Goal: Information Seeking & Learning: Learn about a topic

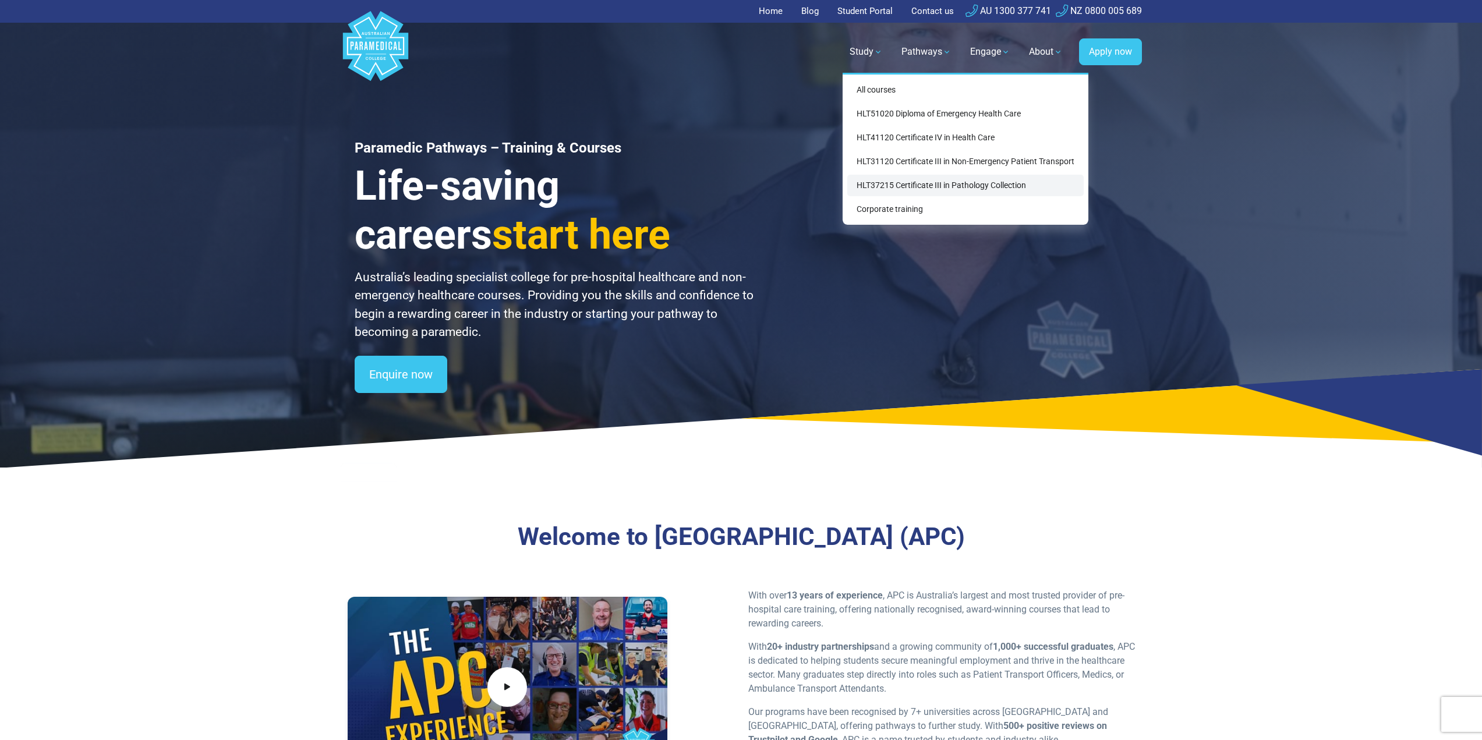
click at [950, 179] on link "HLT37215 Certificate III in Pathology Collection" at bounding box center [965, 186] width 236 height 22
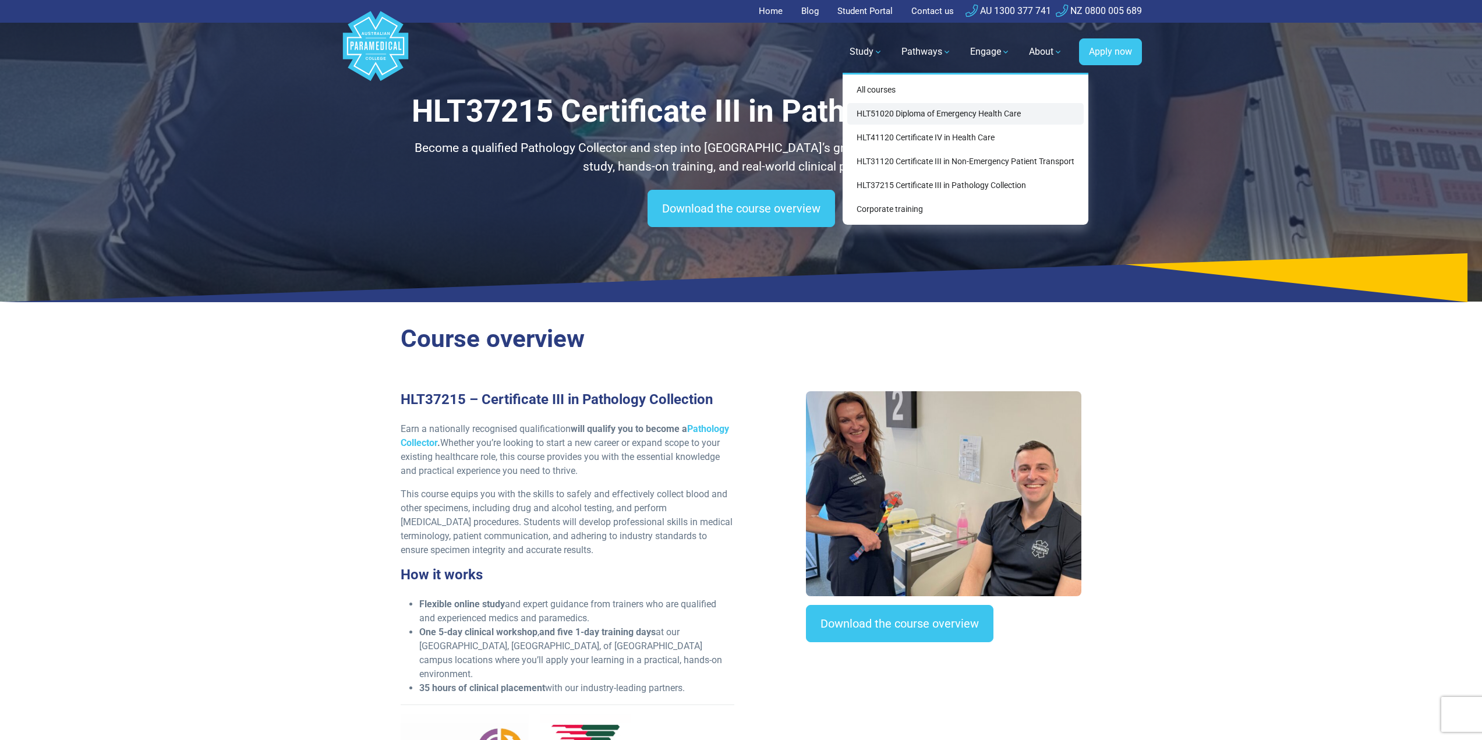
click at [921, 114] on link "HLT51020 Diploma of Emergency Health Care" at bounding box center [965, 114] width 236 height 22
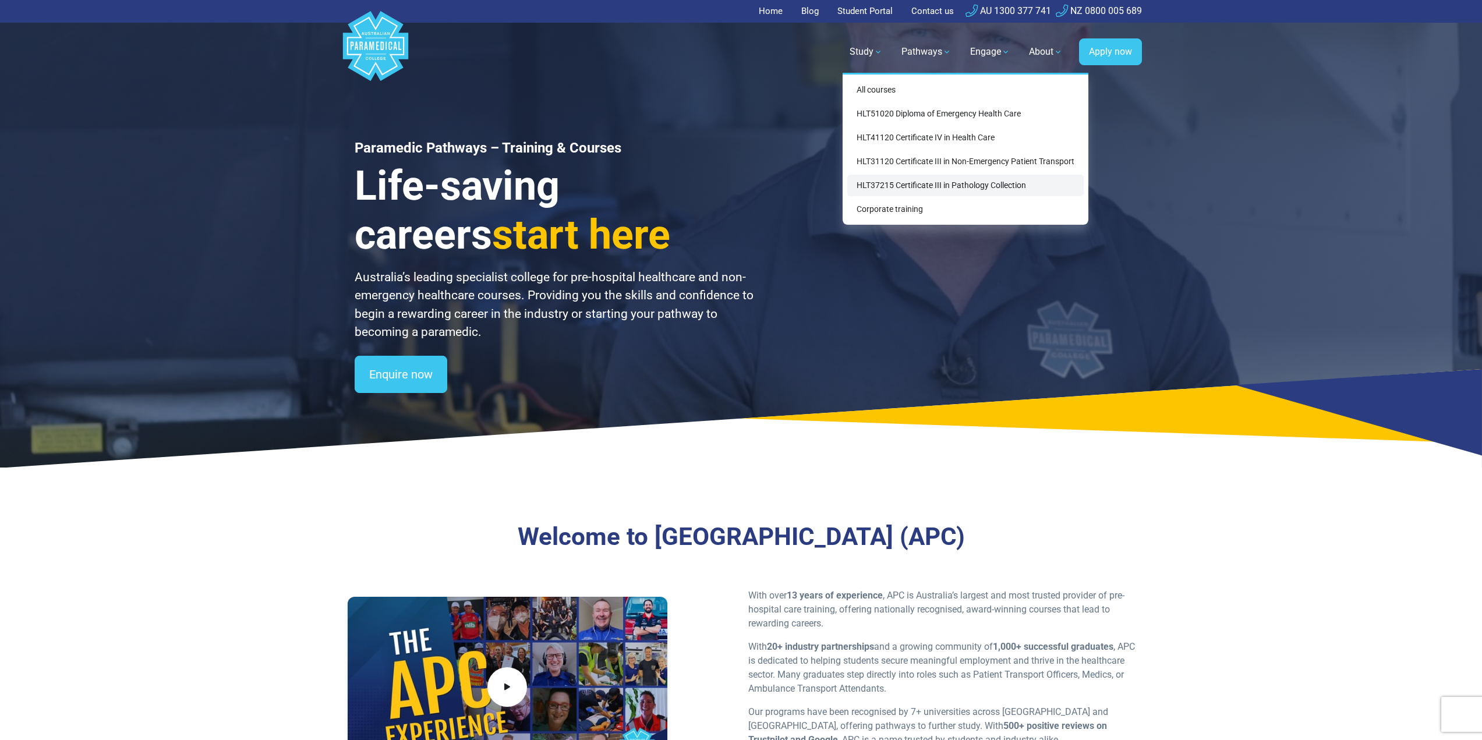
click at [895, 181] on link "HLT37215 Certificate III in Pathology Collection" at bounding box center [965, 186] width 236 height 22
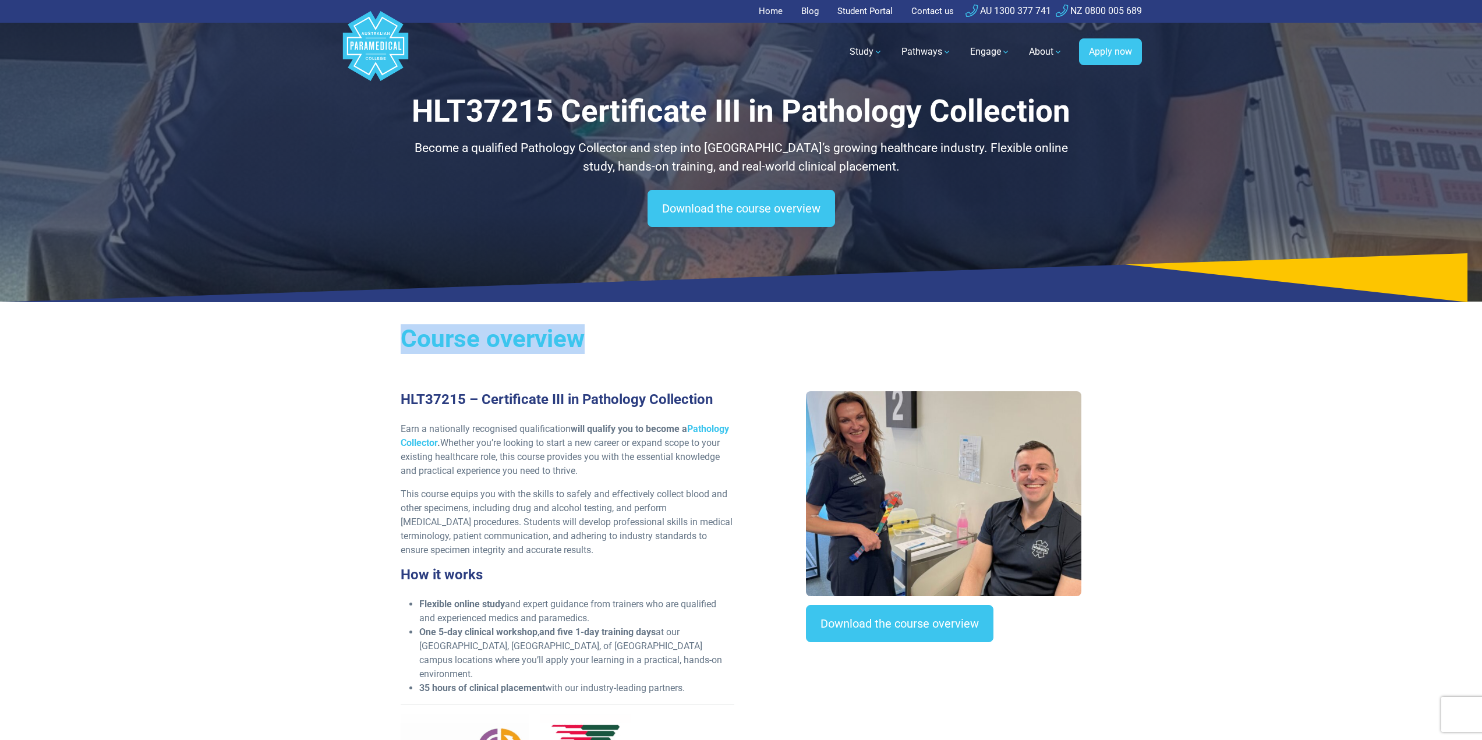
drag, startPoint x: 404, startPoint y: 334, endPoint x: 594, endPoint y: 341, distance: 190.0
click at [594, 341] on h2 "Course overview" at bounding box center [741, 339] width 681 height 30
drag, startPoint x: 593, startPoint y: 341, endPoint x: 395, endPoint y: 341, distance: 197.4
click at [395, 341] on div "Course overview HLT37215 – Certificate III in Pathology Collection Earn a natio…" at bounding box center [741, 579] width 815 height 539
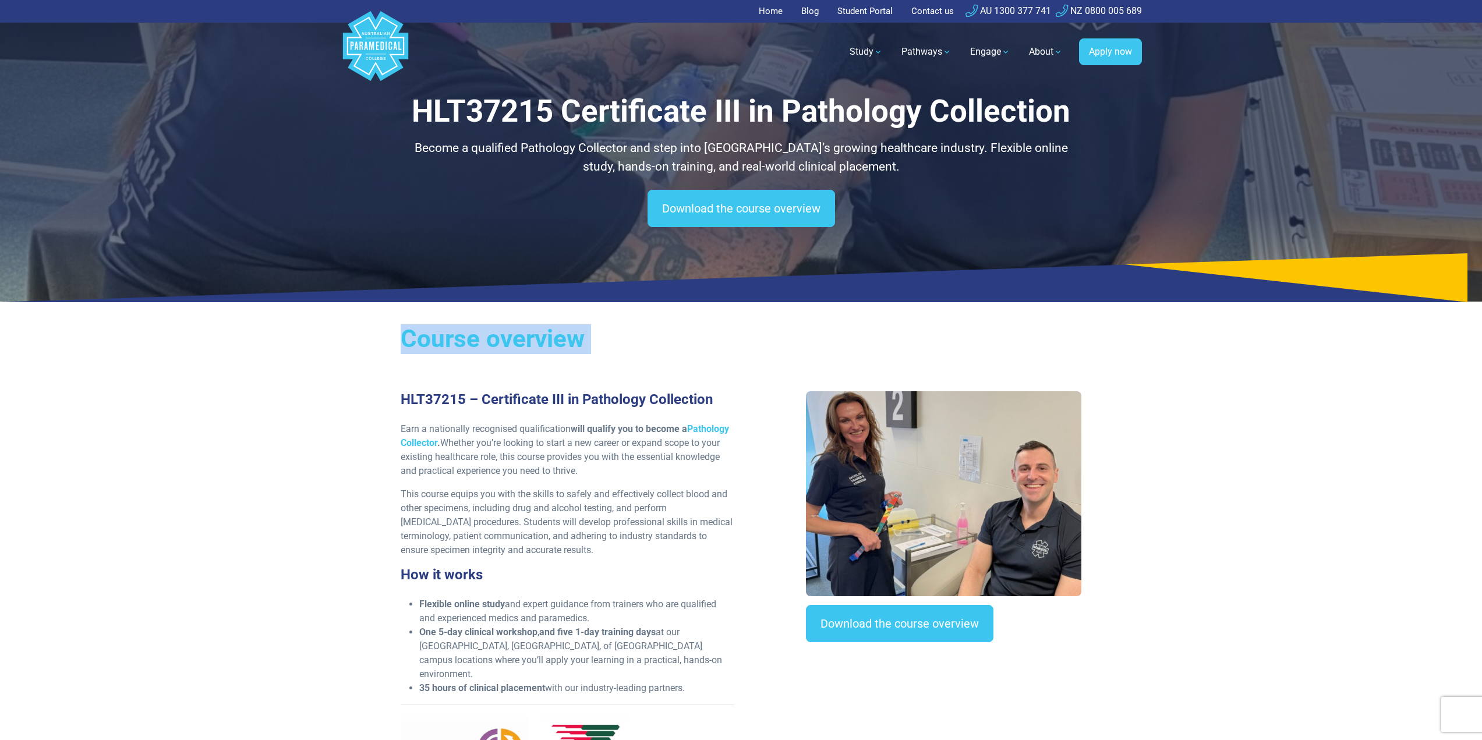
click at [418, 346] on h2 "Course overview" at bounding box center [741, 339] width 681 height 30
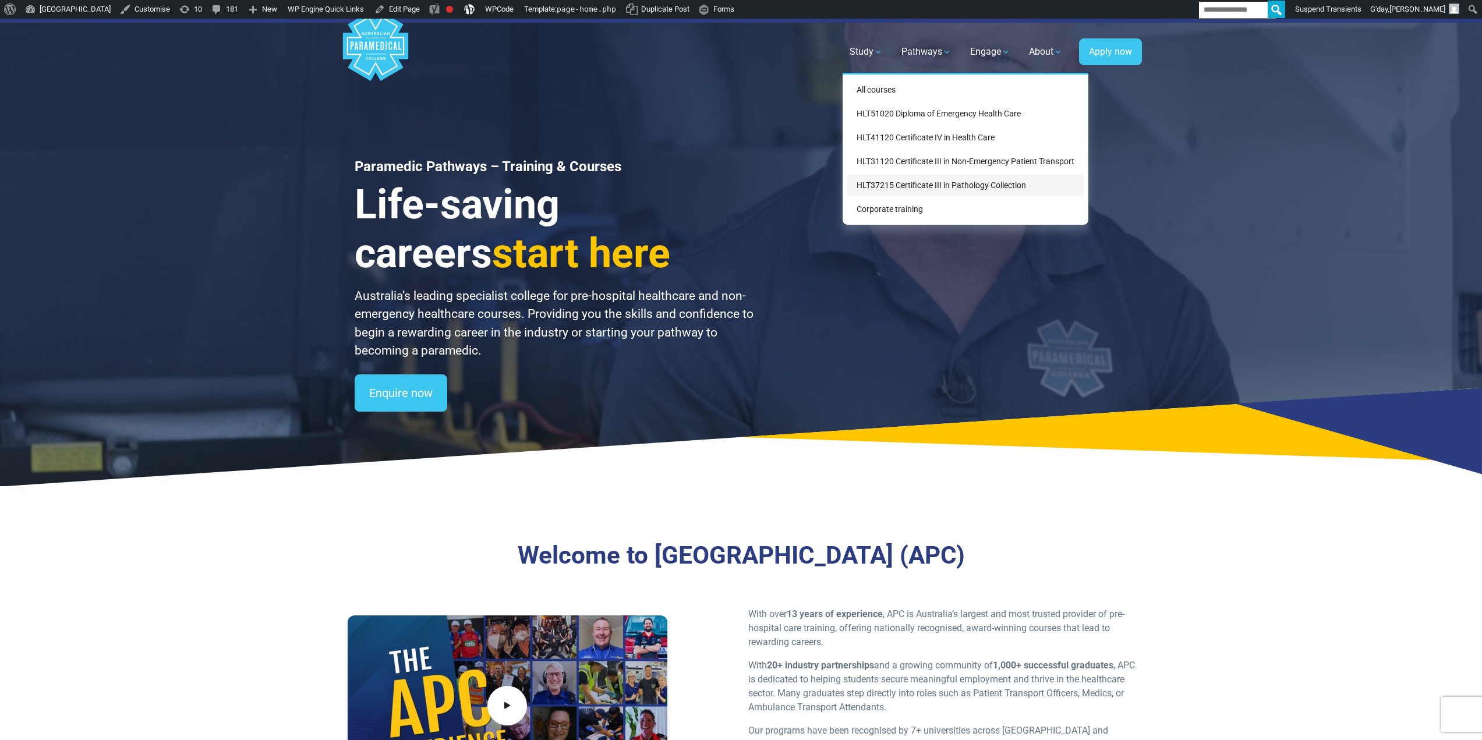
click at [895, 174] on div "All courses HLT51020 Diploma of Emergency Health Care HLT41120 Certificate IV i…" at bounding box center [966, 149] width 246 height 152
click at [896, 180] on link "HLT37215 Certificate III in Pathology Collection" at bounding box center [965, 186] width 236 height 22
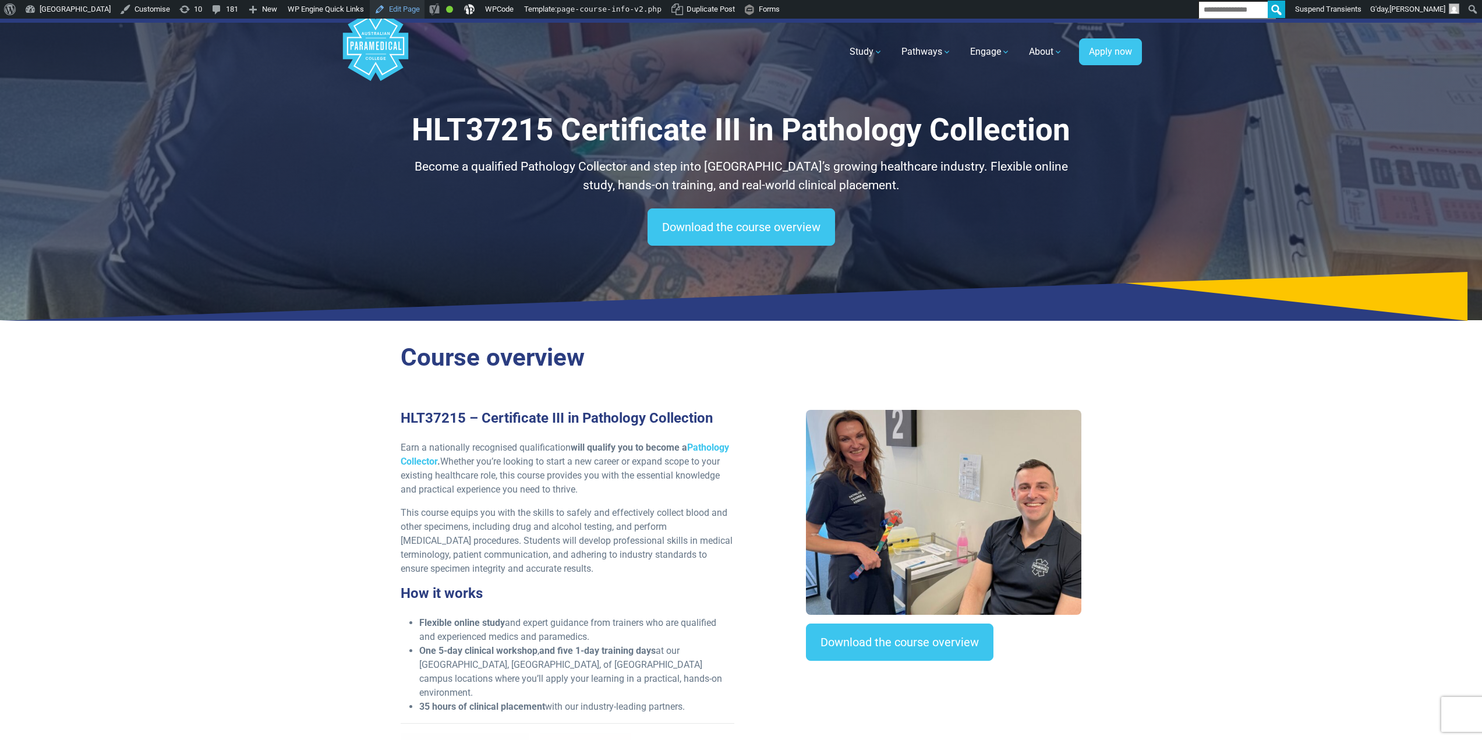
click at [425, 9] on link "Edit Page" at bounding box center [397, 9] width 55 height 19
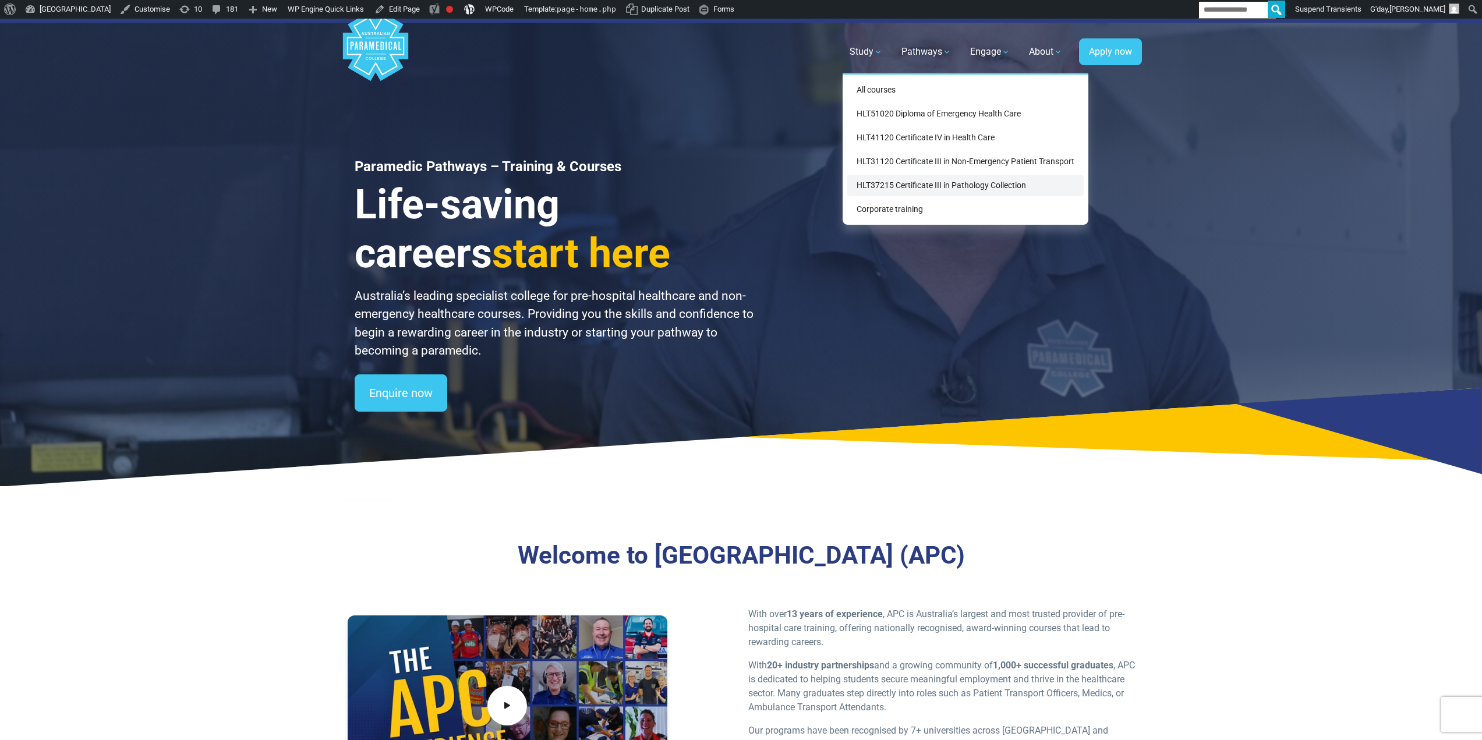
click at [882, 178] on link "HLT37215 Certificate III in Pathology Collection" at bounding box center [965, 186] width 236 height 22
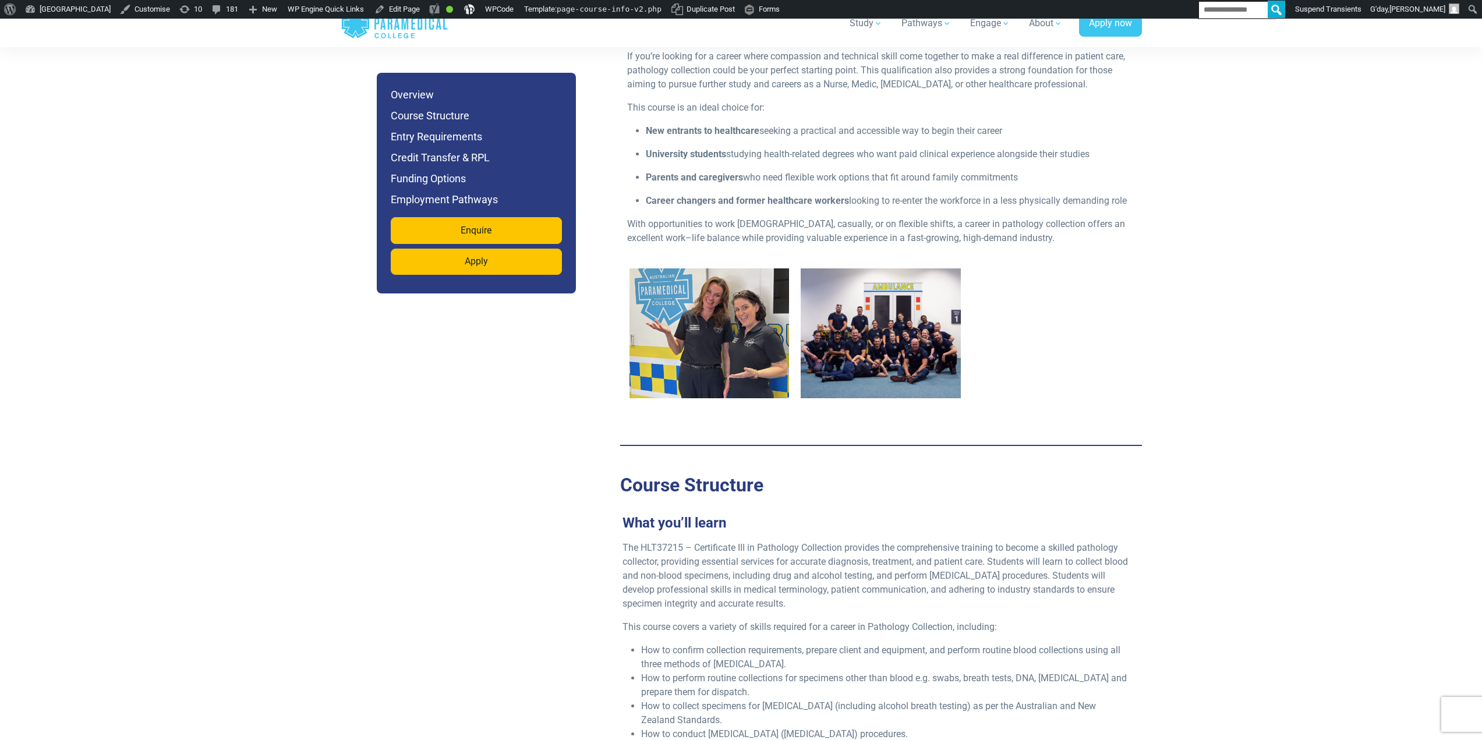
scroll to position [1573, 0]
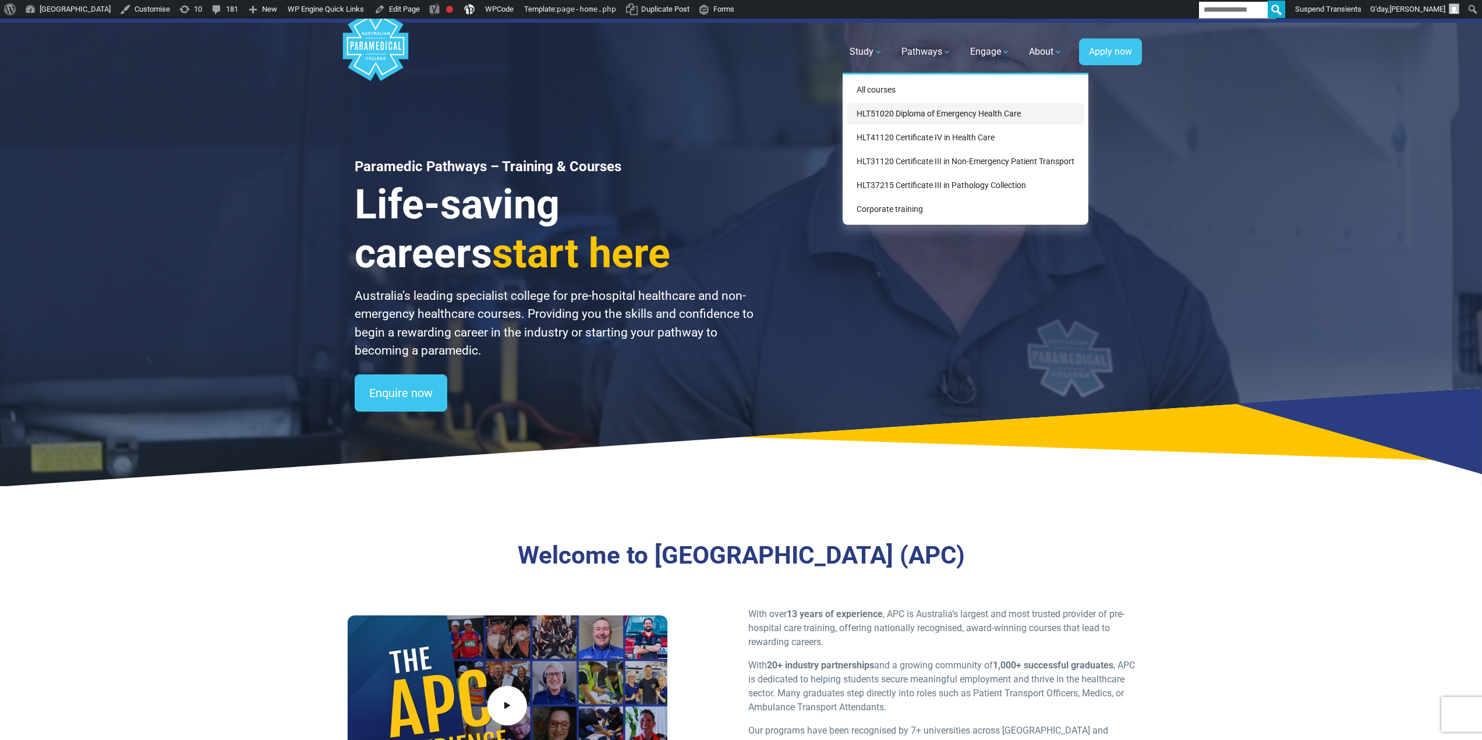
click at [886, 110] on link "HLT51020 Diploma of Emergency Health Care" at bounding box center [965, 114] width 236 height 22
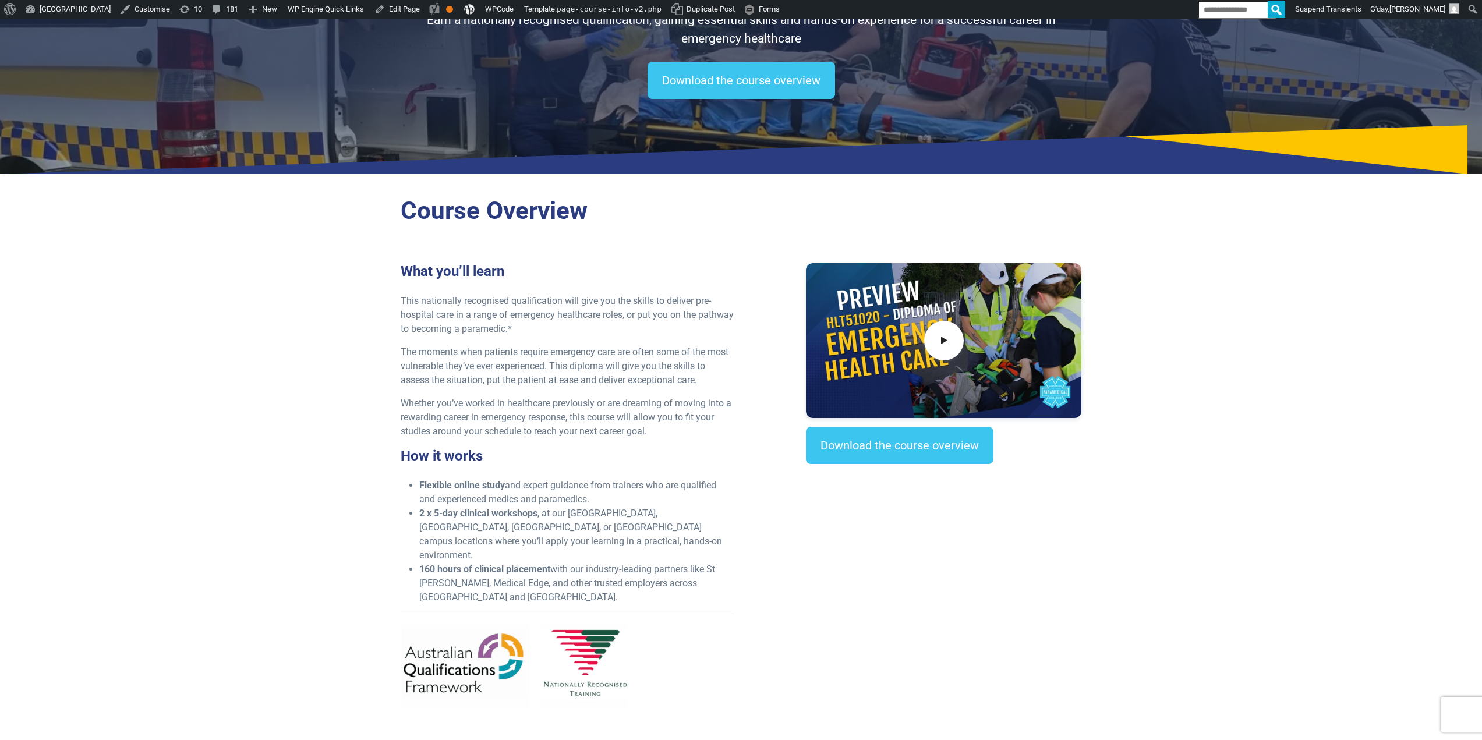
scroll to position [175, 0]
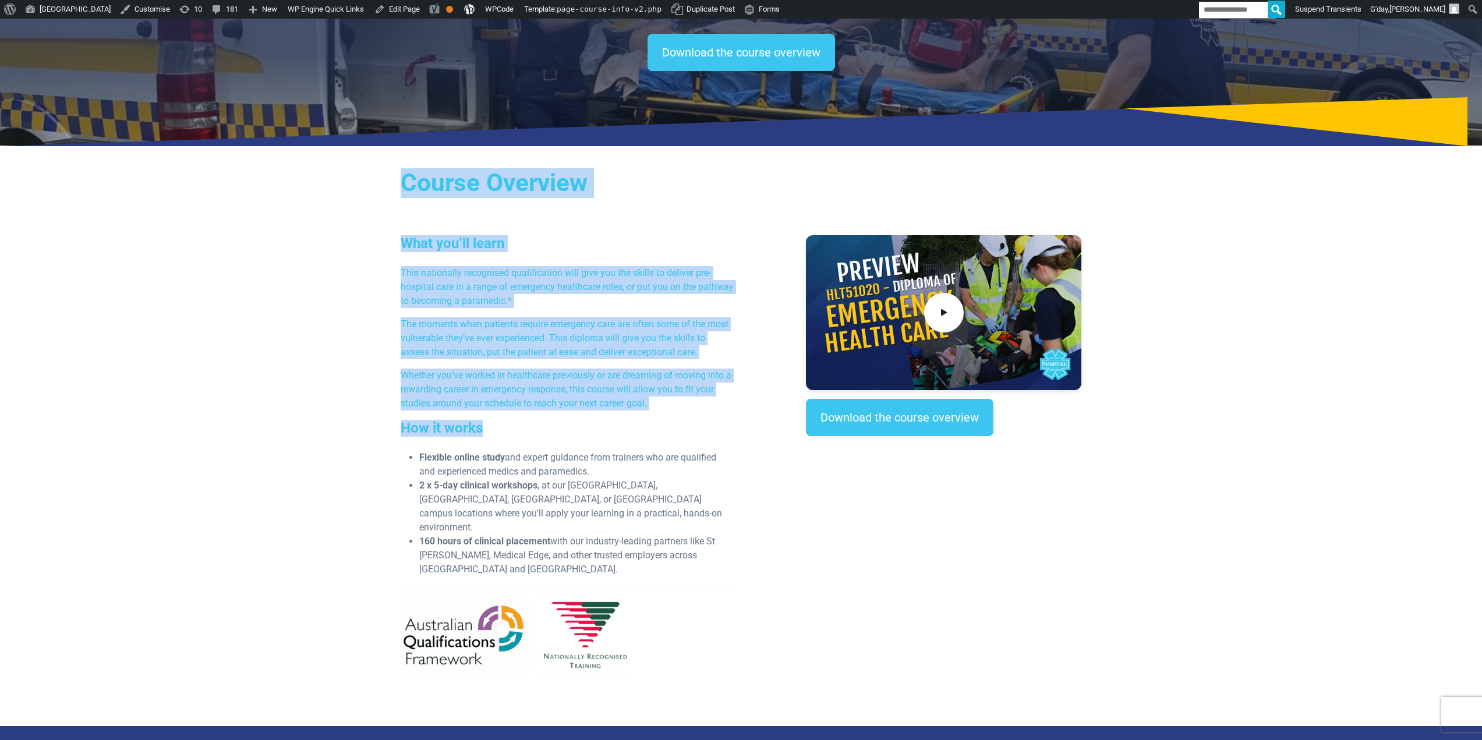
drag, startPoint x: 397, startPoint y: 198, endPoint x: 555, endPoint y: 418, distance: 270.4
click at [555, 419] on div "Course Overview What you’ll learn This nationally recognised qualification will…" at bounding box center [741, 439] width 815 height 571
click at [544, 365] on div "What you’ll learn This nationally recognised qualification will give you the sk…" at bounding box center [568, 462] width 348 height 454
drag, startPoint x: 576, startPoint y: 396, endPoint x: 429, endPoint y: 157, distance: 280.8
click at [429, 157] on div "Course Overview What you’ll learn This nationally recognised qualification will…" at bounding box center [741, 439] width 815 height 571
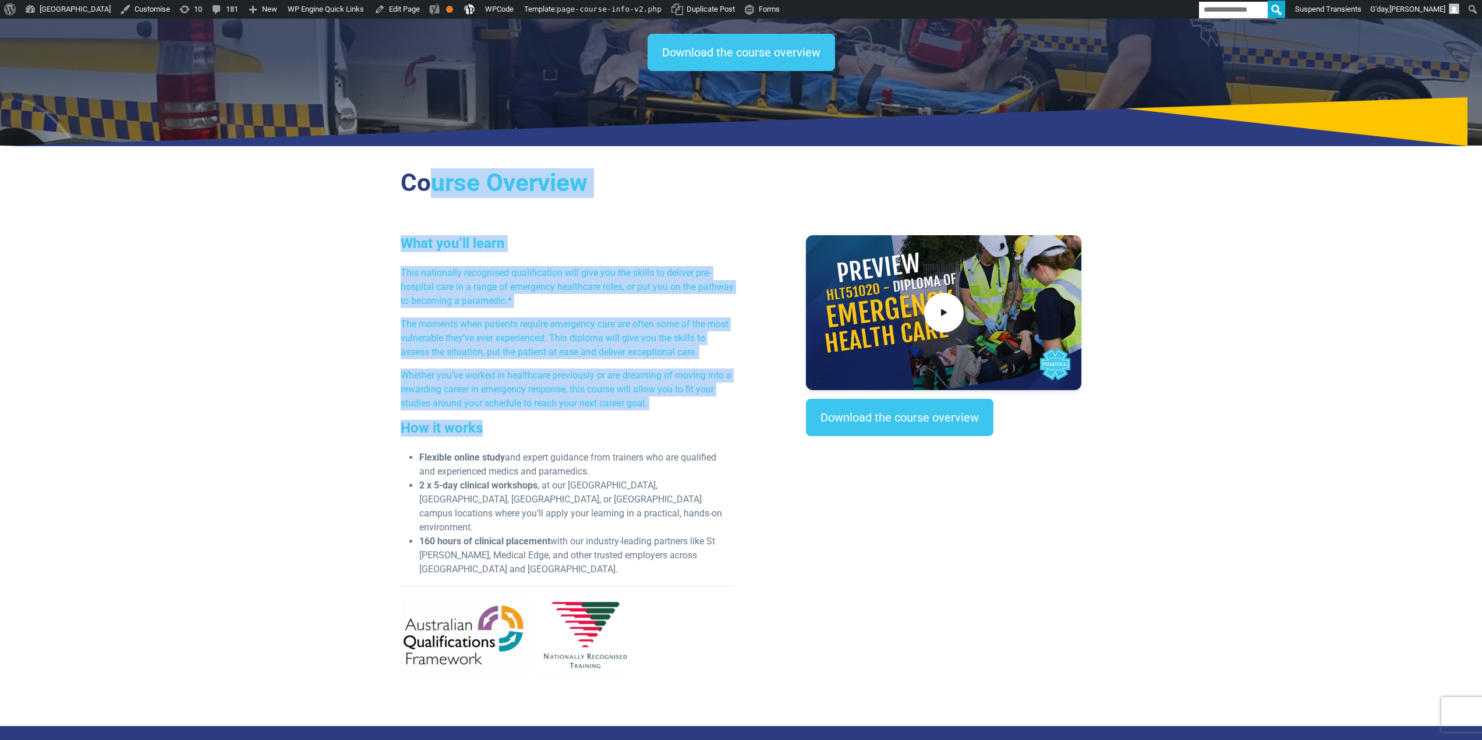
click at [521, 295] on p "This nationally recognised qualification will give you the skills to deliver pr…" at bounding box center [568, 287] width 334 height 42
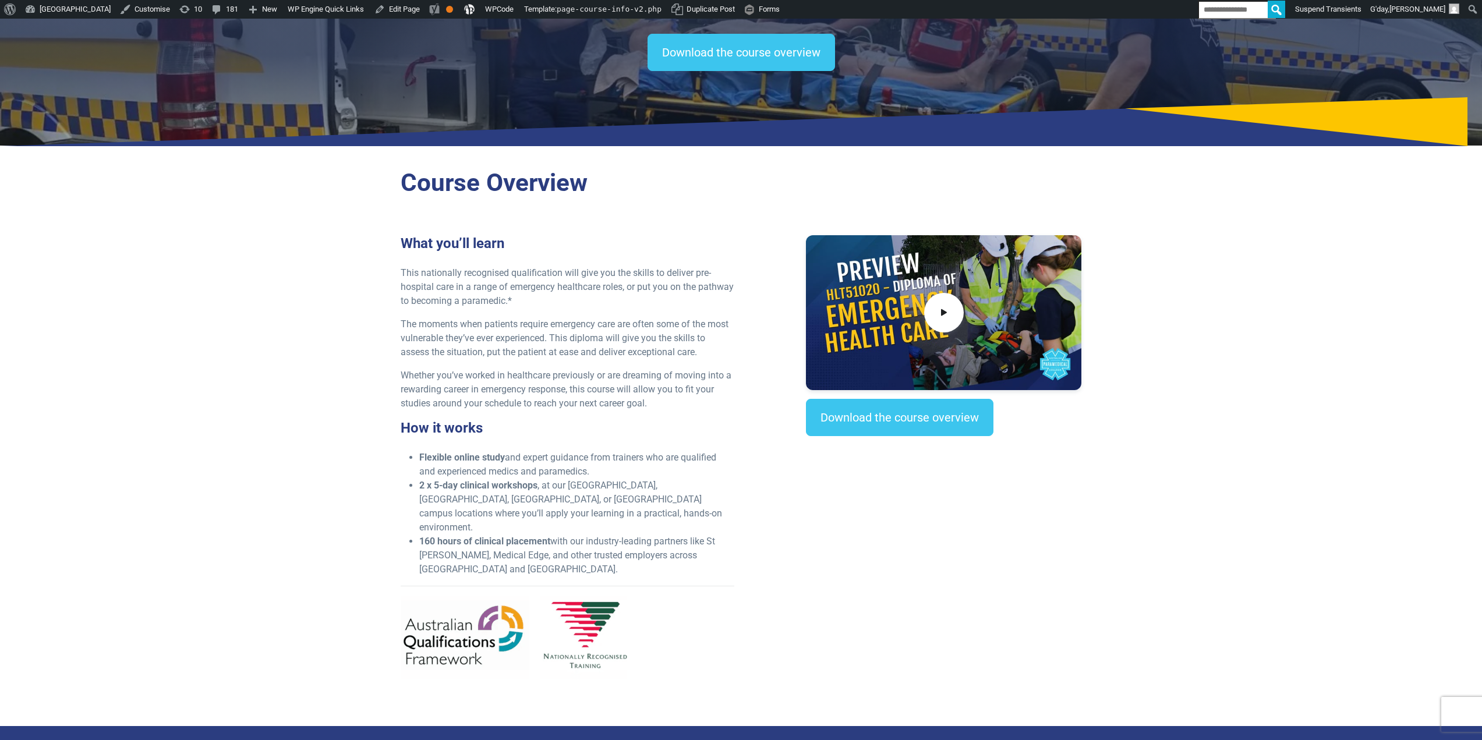
click at [401, 171] on h2 "Course Overview" at bounding box center [741, 183] width 681 height 30
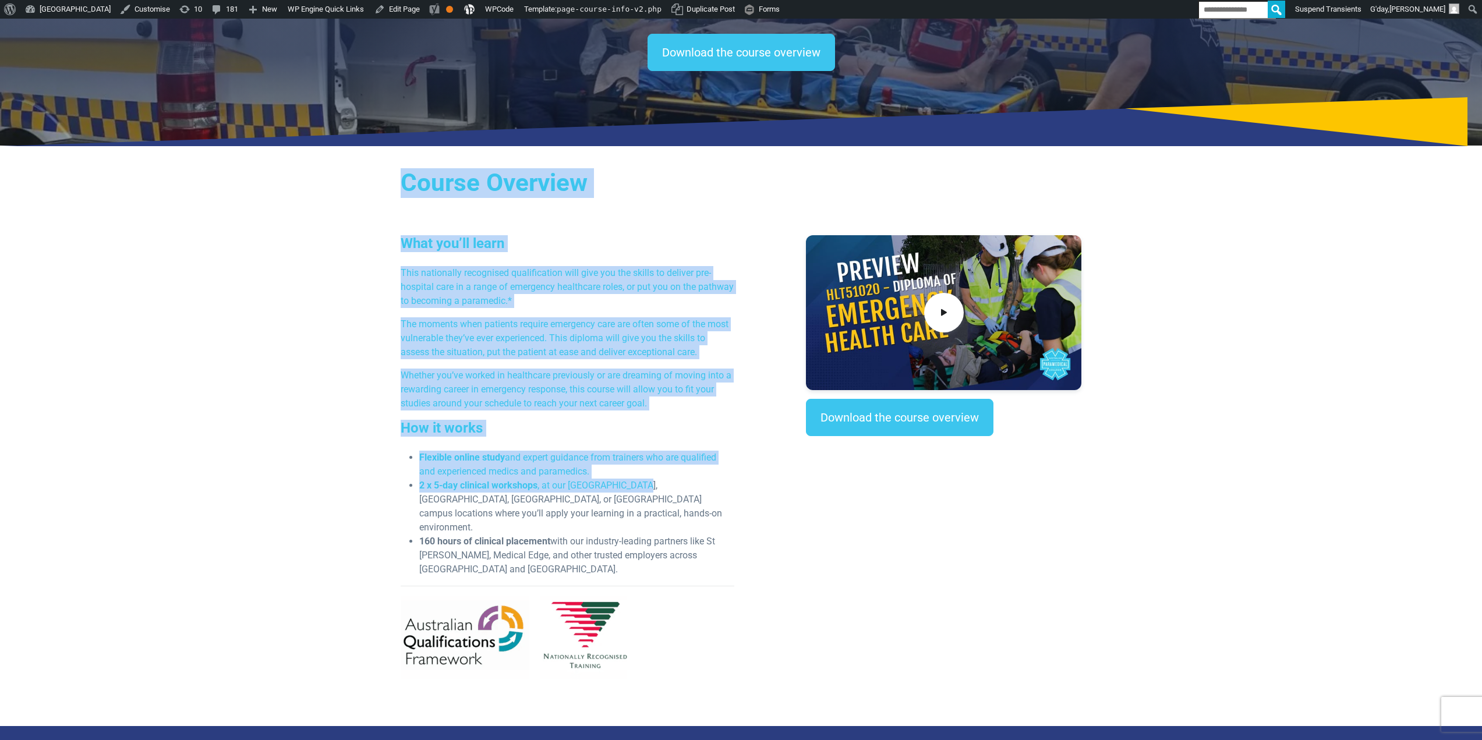
drag, startPoint x: 579, startPoint y: 398, endPoint x: 543, endPoint y: 375, distance: 42.7
click at [637, 488] on div "Course Overview What you’ll learn This nationally recognised qualification will…" at bounding box center [741, 439] width 815 height 571
click at [507, 319] on p "The moments when patients require emergency care are often some of the most vul…" at bounding box center [568, 338] width 334 height 42
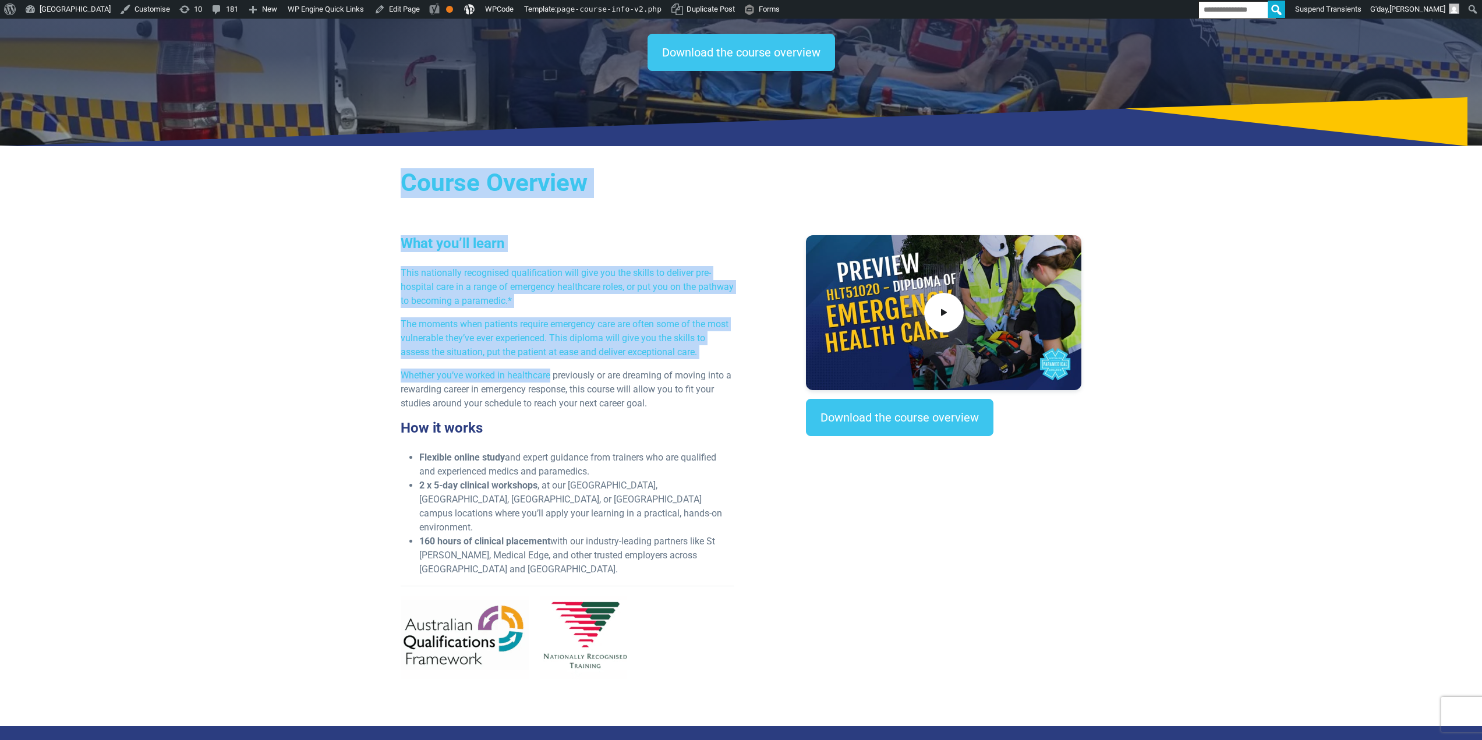
drag, startPoint x: 552, startPoint y: 381, endPoint x: 408, endPoint y: 149, distance: 273.0
click at [527, 310] on div "What you’ll learn This nationally recognised qualification will give you the sk…" at bounding box center [568, 462] width 348 height 454
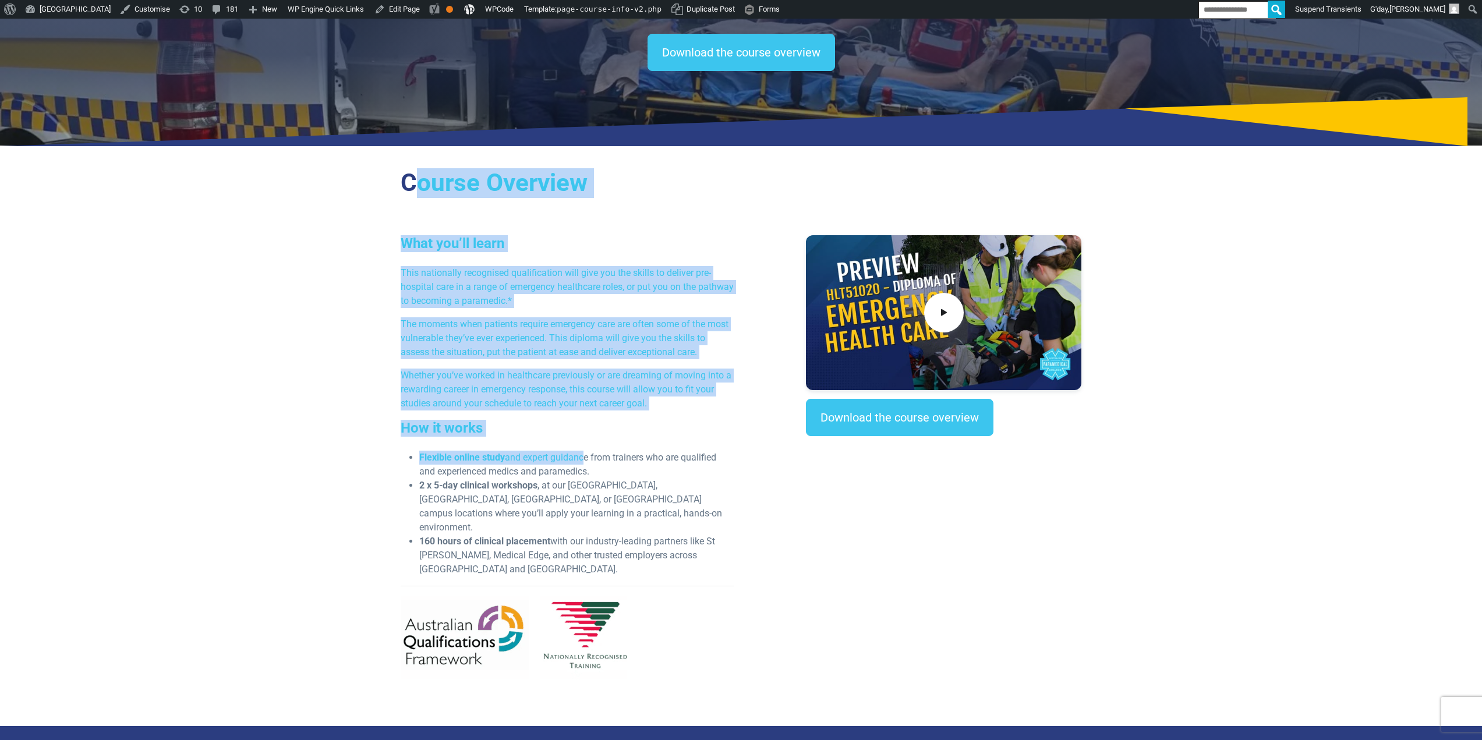
drag, startPoint x: 418, startPoint y: 160, endPoint x: 570, endPoint y: 435, distance: 314.1
click at [583, 462] on div "Course Overview What you’ll learn This nationally recognised qualification will…" at bounding box center [741, 439] width 815 height 571
click at [529, 338] on p "The moments when patients require emergency care are often some of the most vul…" at bounding box center [568, 338] width 334 height 42
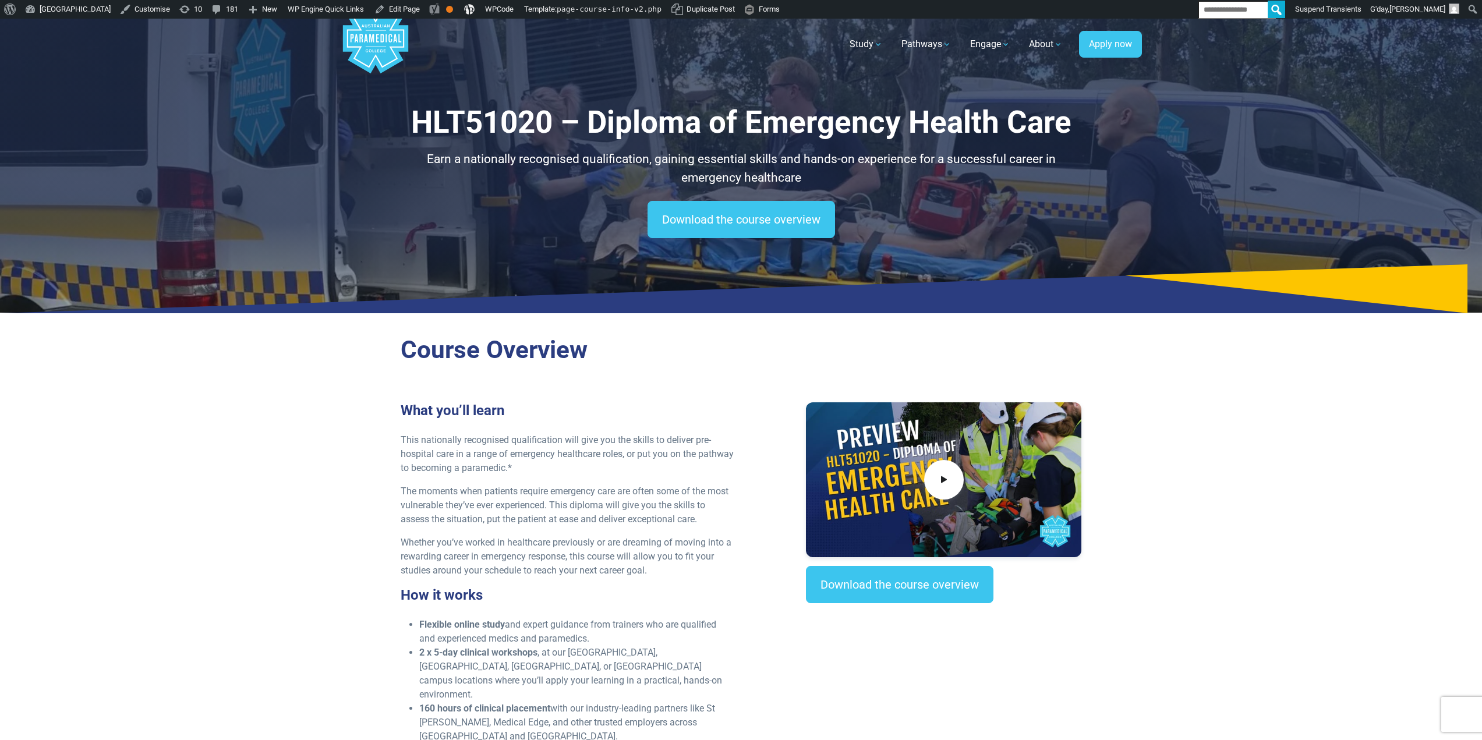
scroll to position [0, 0]
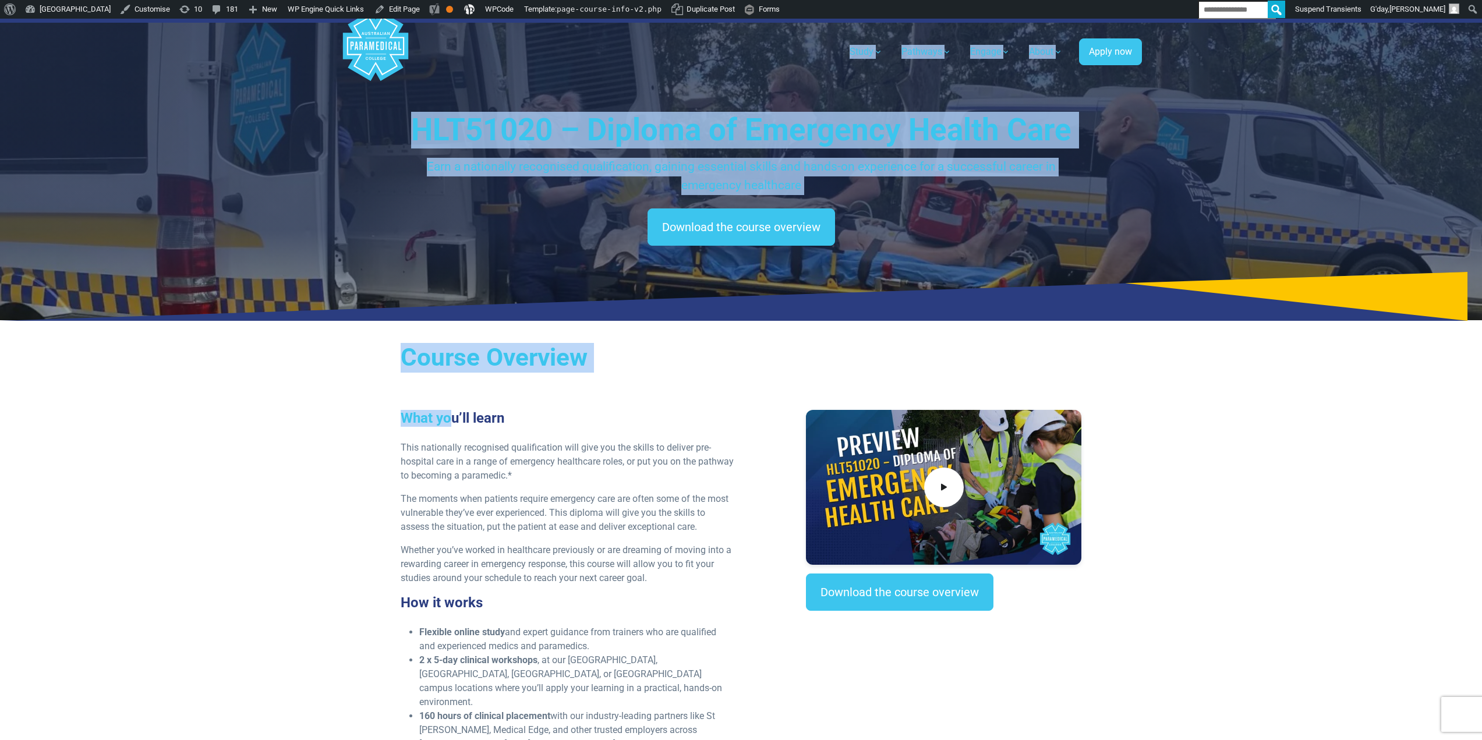
drag, startPoint x: 450, startPoint y: 397, endPoint x: 412, endPoint y: 82, distance: 317.3
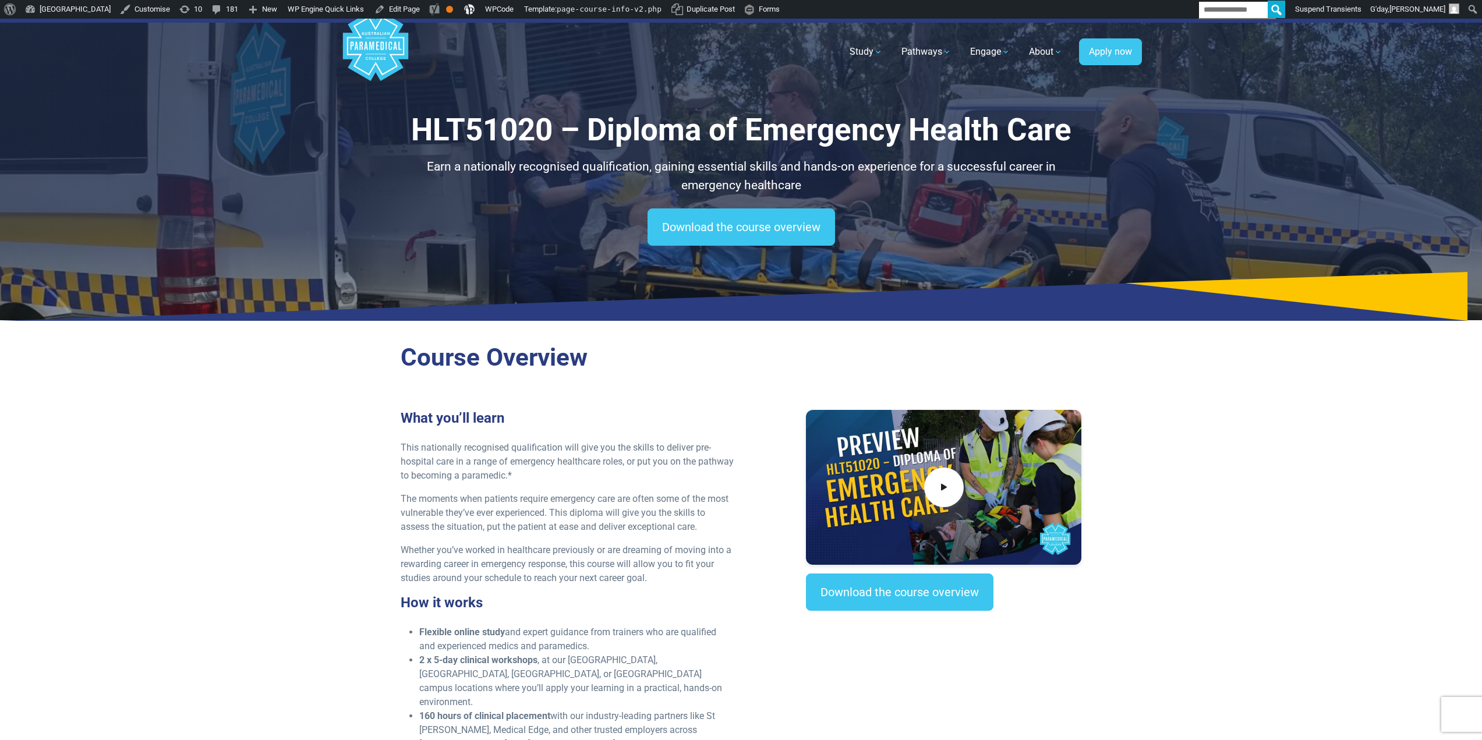
click at [581, 559] on p "Whether you’ve worked in healthcare previously or are dreaming of moving into a…" at bounding box center [568, 564] width 334 height 42
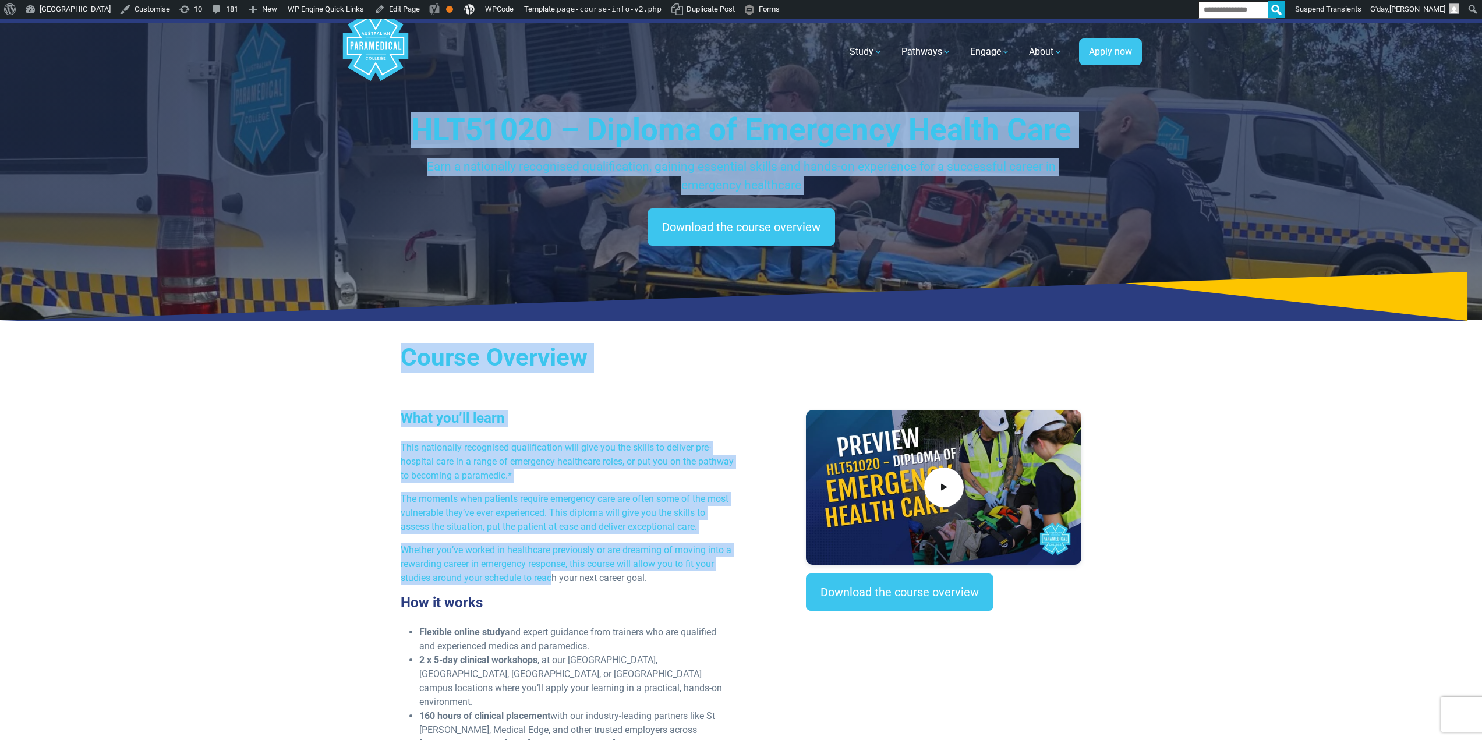
drag, startPoint x: 476, startPoint y: 284, endPoint x: 553, endPoint y: 573, distance: 298.2
click at [566, 556] on p "Whether you’ve worked in healthcare previously or are dreaming of moving into a…" at bounding box center [568, 564] width 334 height 42
click at [532, 381] on div "Course Overview What you’ll learn This nationally recognised qualification will…" at bounding box center [741, 614] width 815 height 571
drag, startPoint x: 465, startPoint y: 248, endPoint x: 513, endPoint y: 578, distance: 333.7
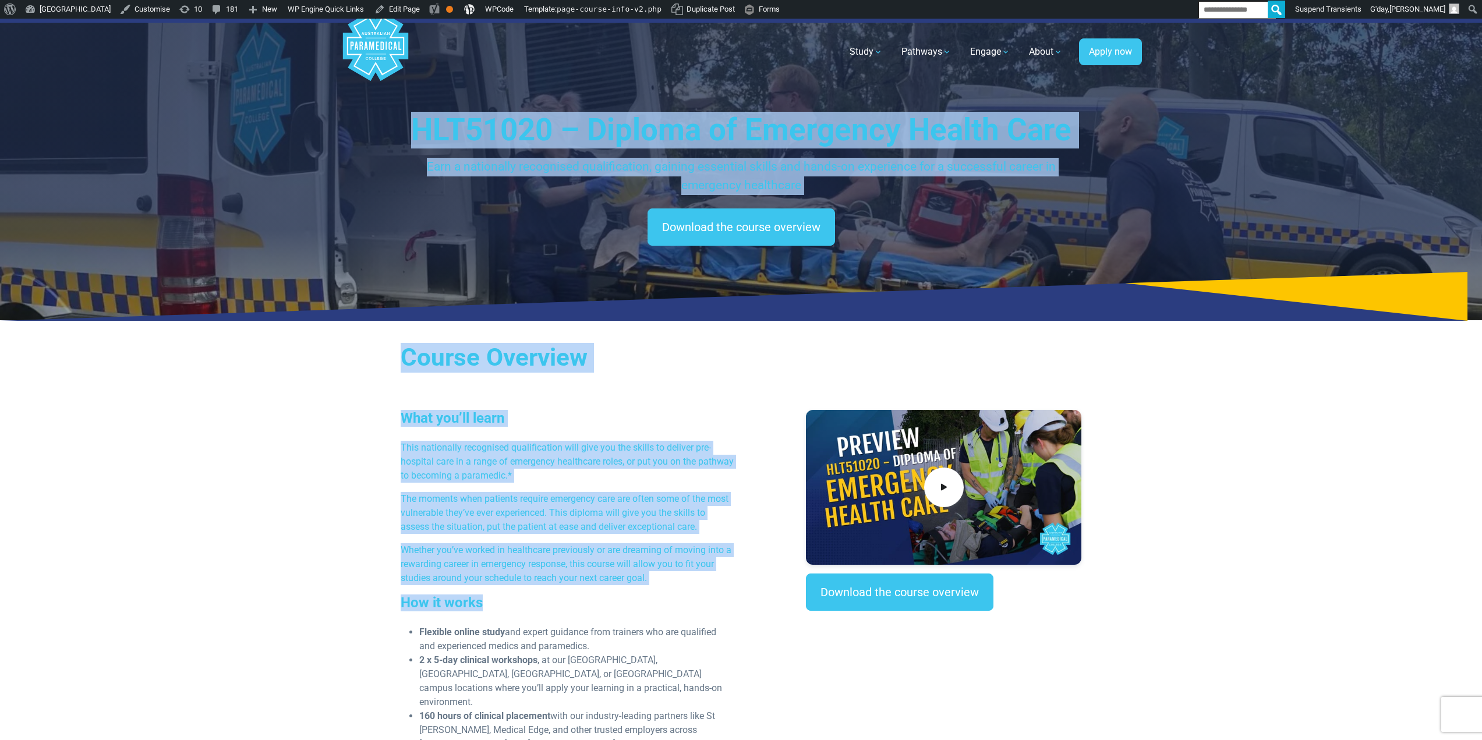
click at [516, 465] on p "This nationally recognised qualification will give you the skills to deliver pr…" at bounding box center [568, 462] width 334 height 42
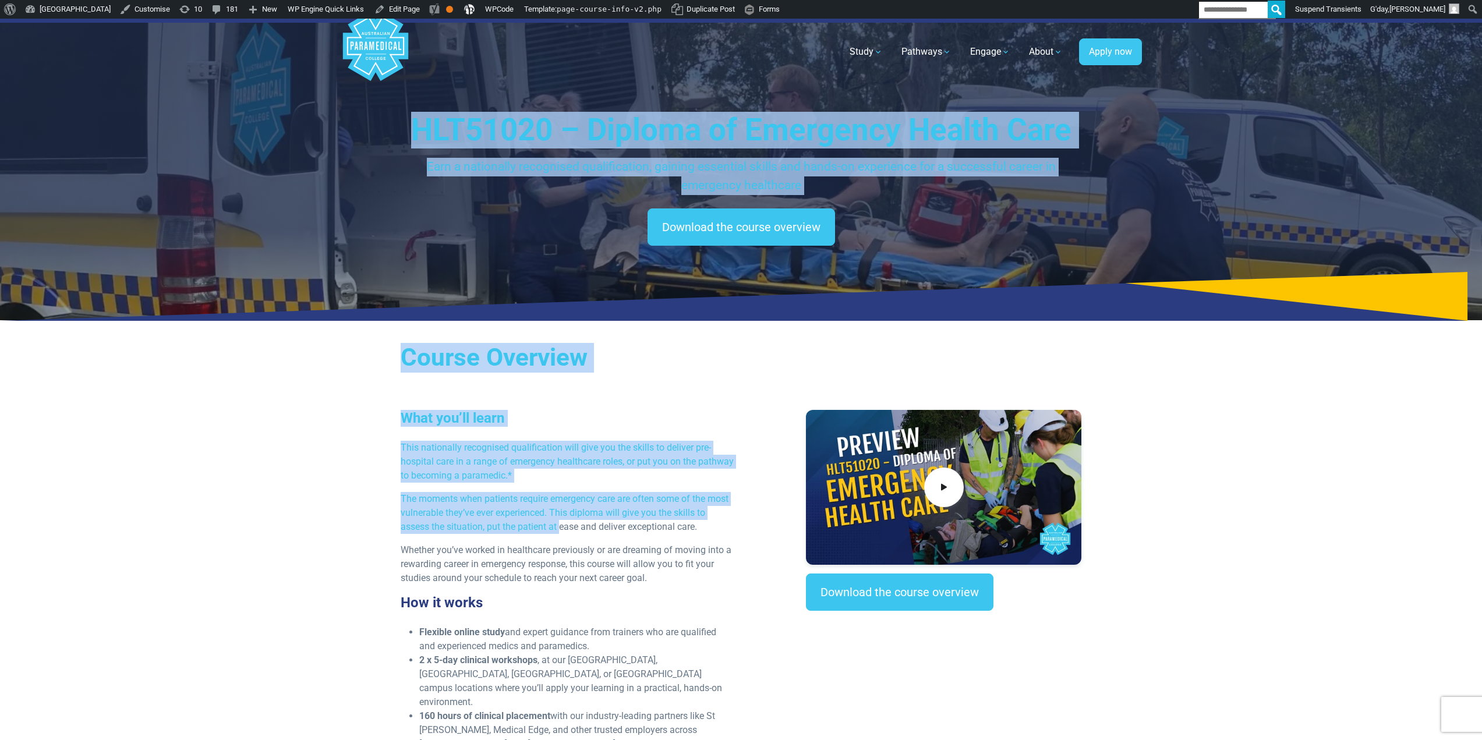
drag, startPoint x: 515, startPoint y: 380, endPoint x: 374, endPoint y: 126, distance: 290.4
click at [382, 135] on div "HLT51020 – Diploma of Emergency Health Care Earn a nationally recognised qualif…" at bounding box center [741, 170] width 815 height 302
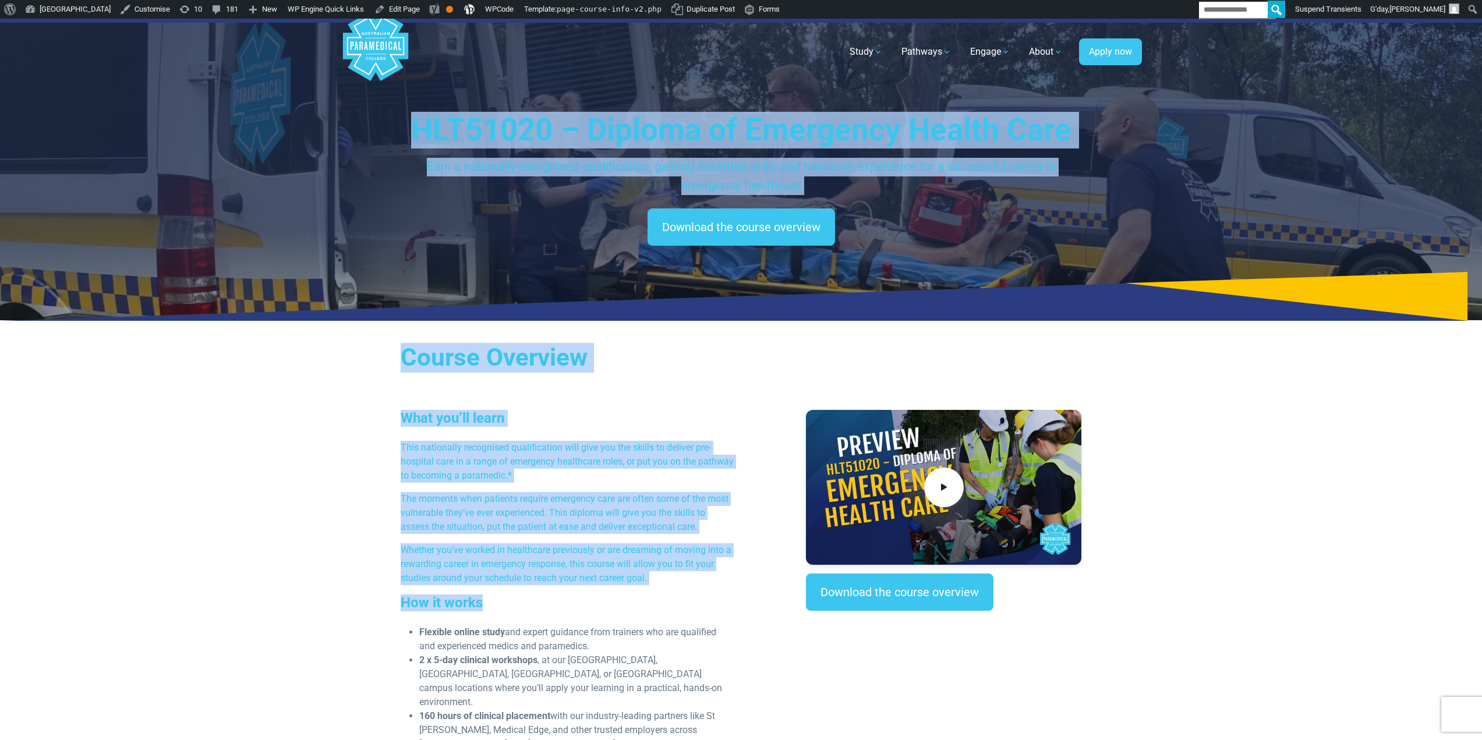
drag, startPoint x: 378, startPoint y: 119, endPoint x: 517, endPoint y: 573, distance: 474.6
click at [494, 491] on div "What you’ll learn This nationally recognised qualification will give you the sk…" at bounding box center [568, 637] width 348 height 454
drag, startPoint x: 589, startPoint y: 595, endPoint x: 385, endPoint y: 113, distance: 523.5
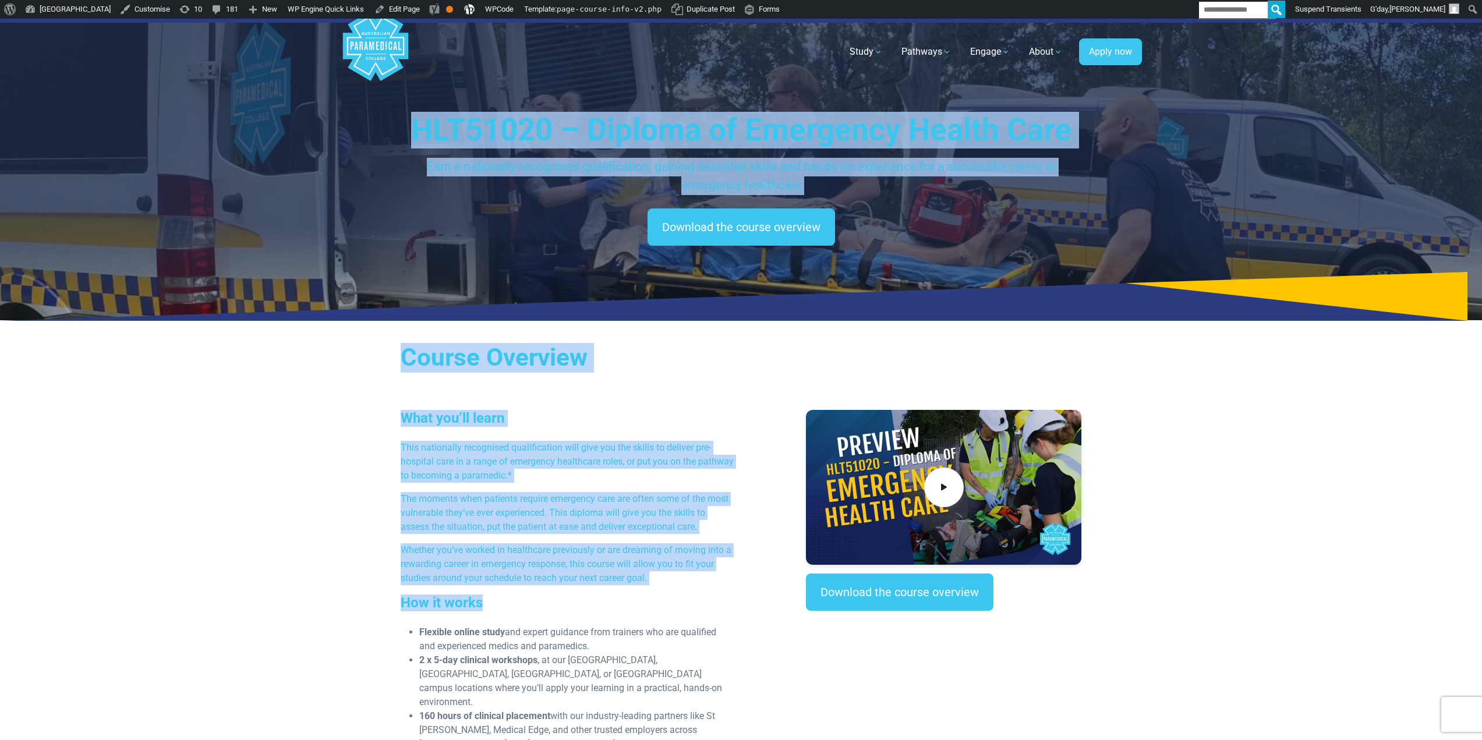
click at [389, 112] on div "HLT51020 – Diploma of Emergency Health Care Earn a nationally recognised qualif…" at bounding box center [741, 170] width 815 height 302
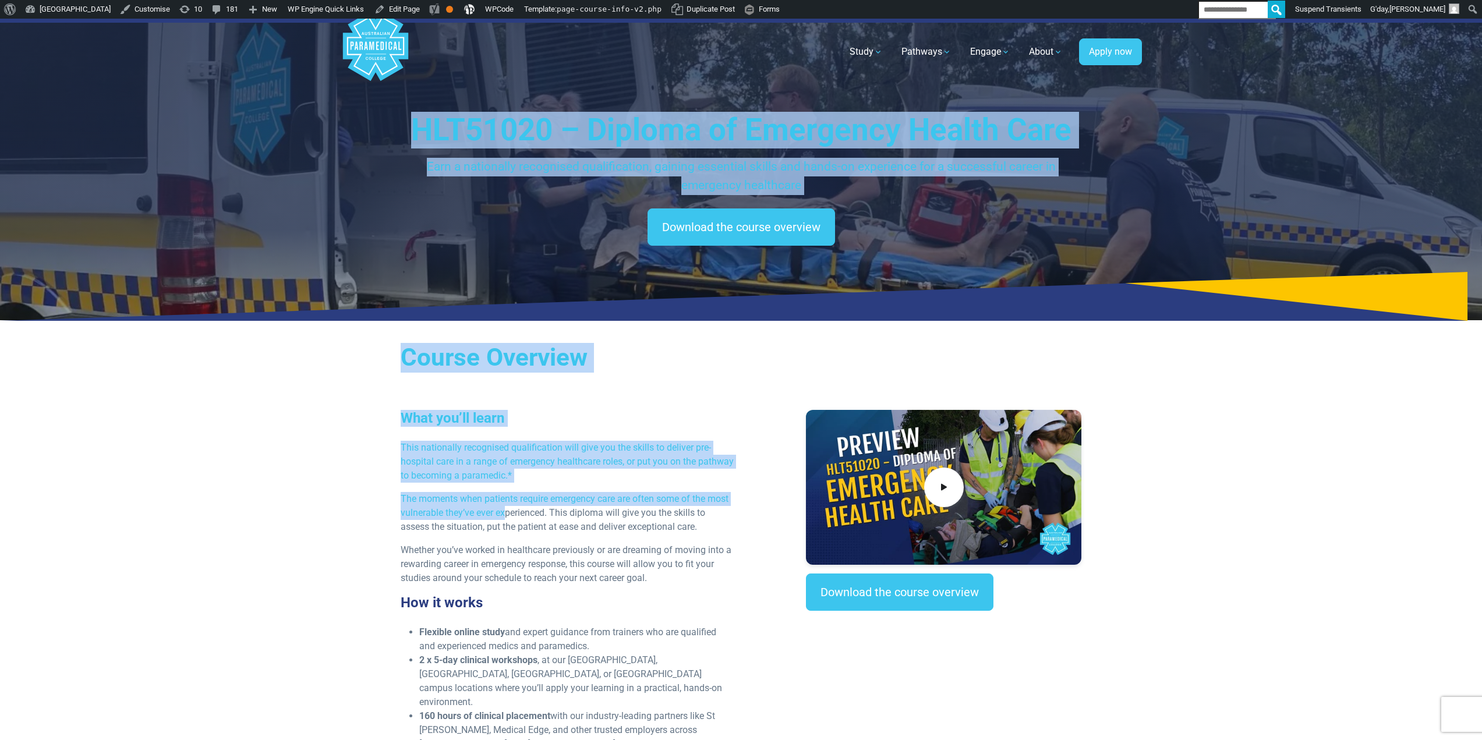
drag, startPoint x: 424, startPoint y: 185, endPoint x: 504, endPoint y: 501, distance: 326.2
click at [484, 422] on h3 "What you’ll learn" at bounding box center [568, 418] width 334 height 17
drag, startPoint x: 538, startPoint y: 494, endPoint x: 361, endPoint y: 69, distance: 460.2
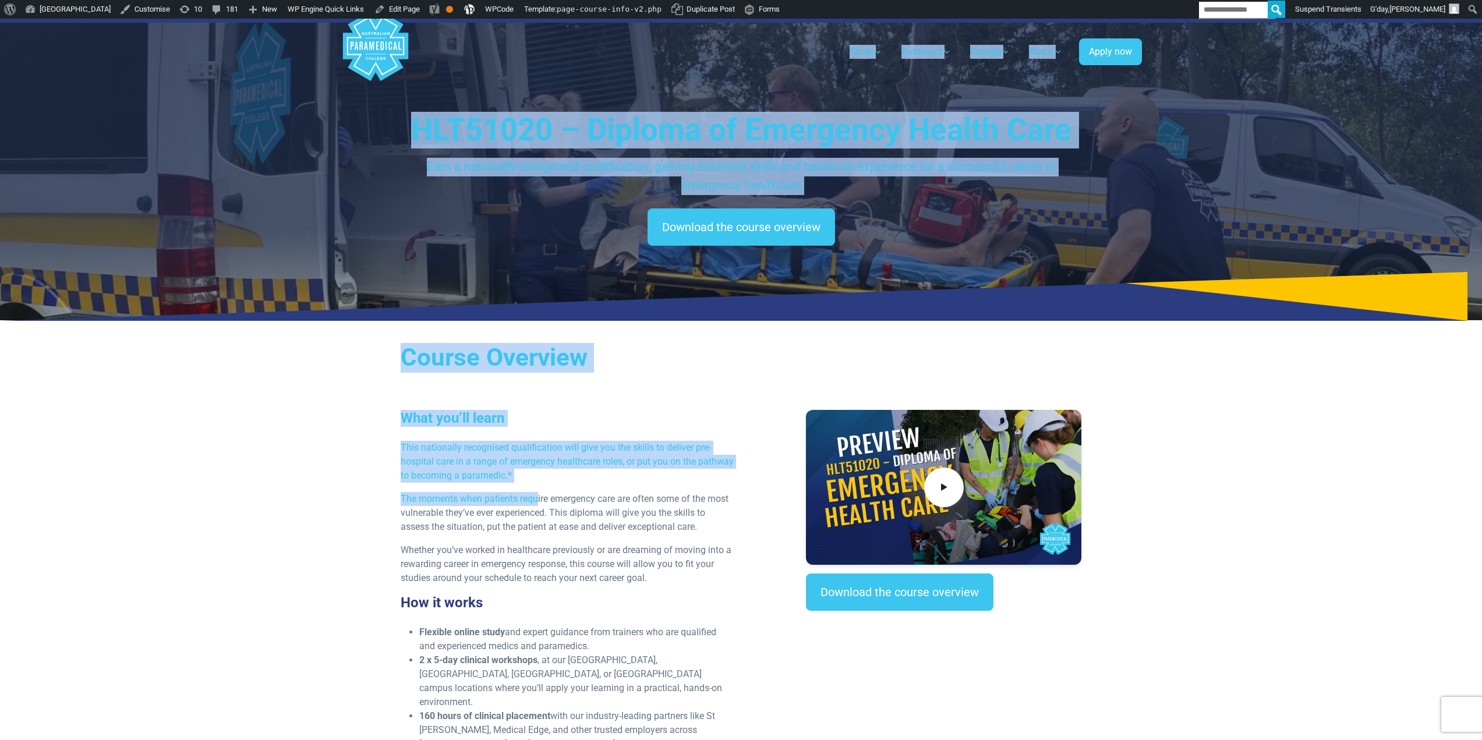
click at [411, 127] on h1 "HLT51020 – Diploma of Emergency Health Care" at bounding box center [741, 130] width 681 height 37
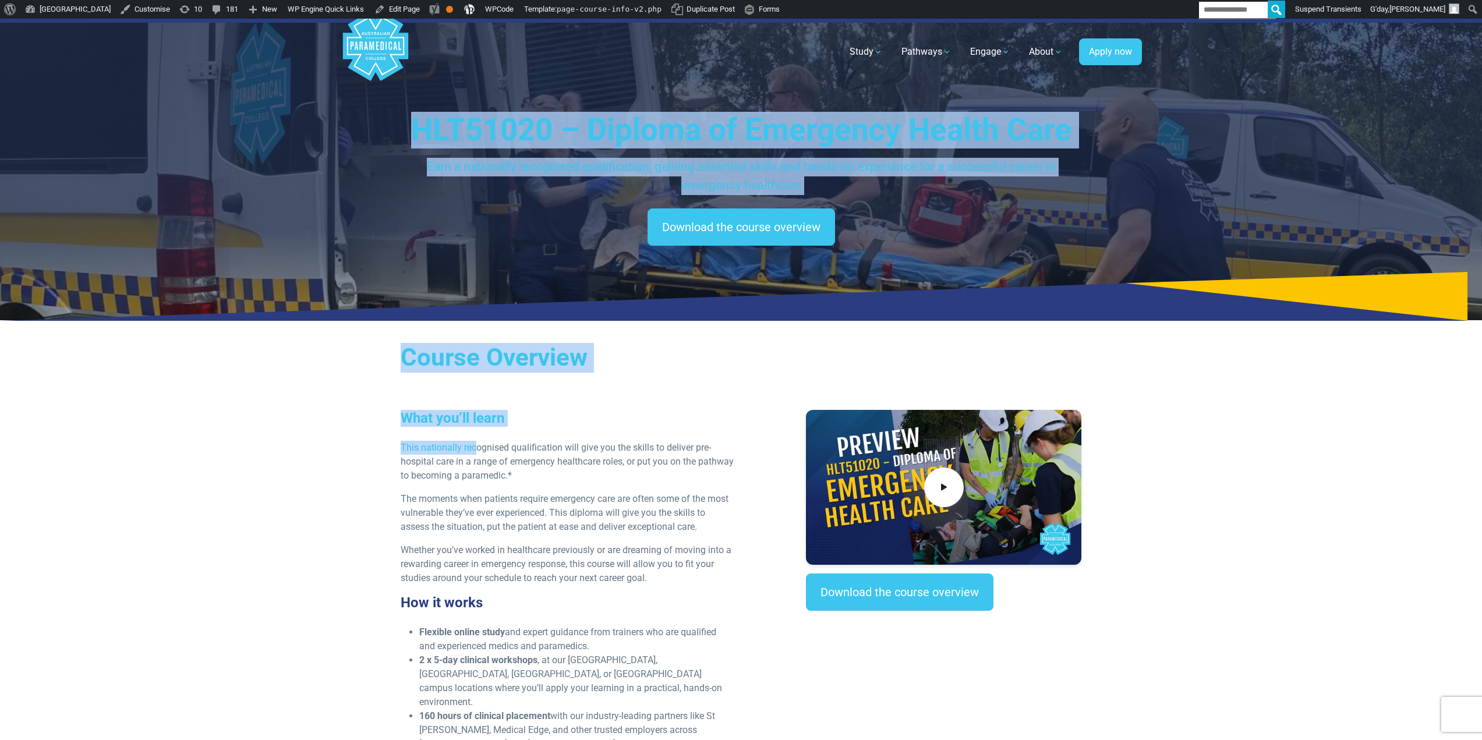
drag, startPoint x: 403, startPoint y: 118, endPoint x: 472, endPoint y: 425, distance: 314.5
click at [470, 417] on h3 "What you’ll learn" at bounding box center [568, 418] width 334 height 17
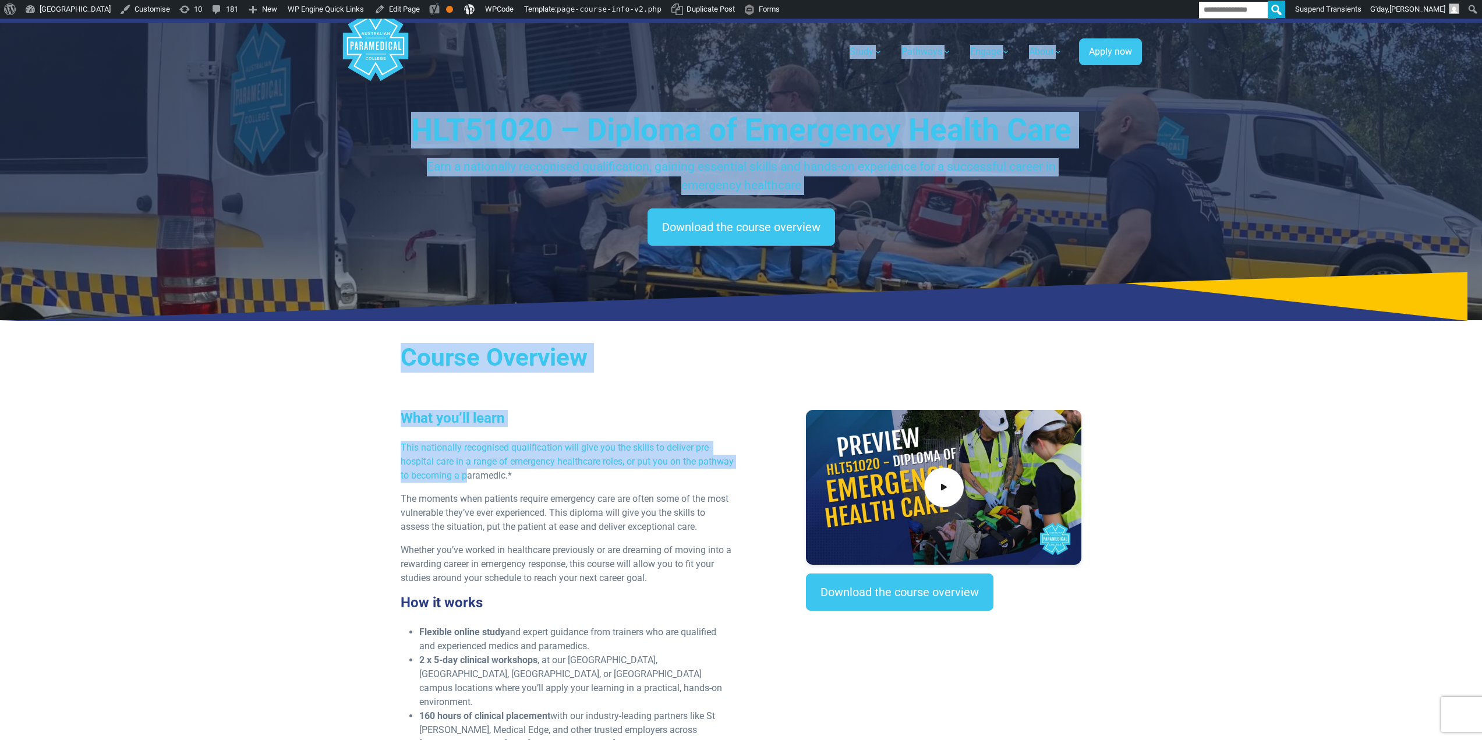
drag, startPoint x: 450, startPoint y: 273, endPoint x: 381, endPoint y: 75, distance: 208.9
drag, startPoint x: 441, startPoint y: 199, endPoint x: 400, endPoint y: 129, distance: 80.9
click at [440, 197] on div "HLT51020 – Diploma of Emergency Health Care Earn a nationally recognised qualif…" at bounding box center [741, 179] width 681 height 134
click at [405, 123] on h1 "HLT51020 – Diploma of Emergency Health Care" at bounding box center [741, 130] width 681 height 37
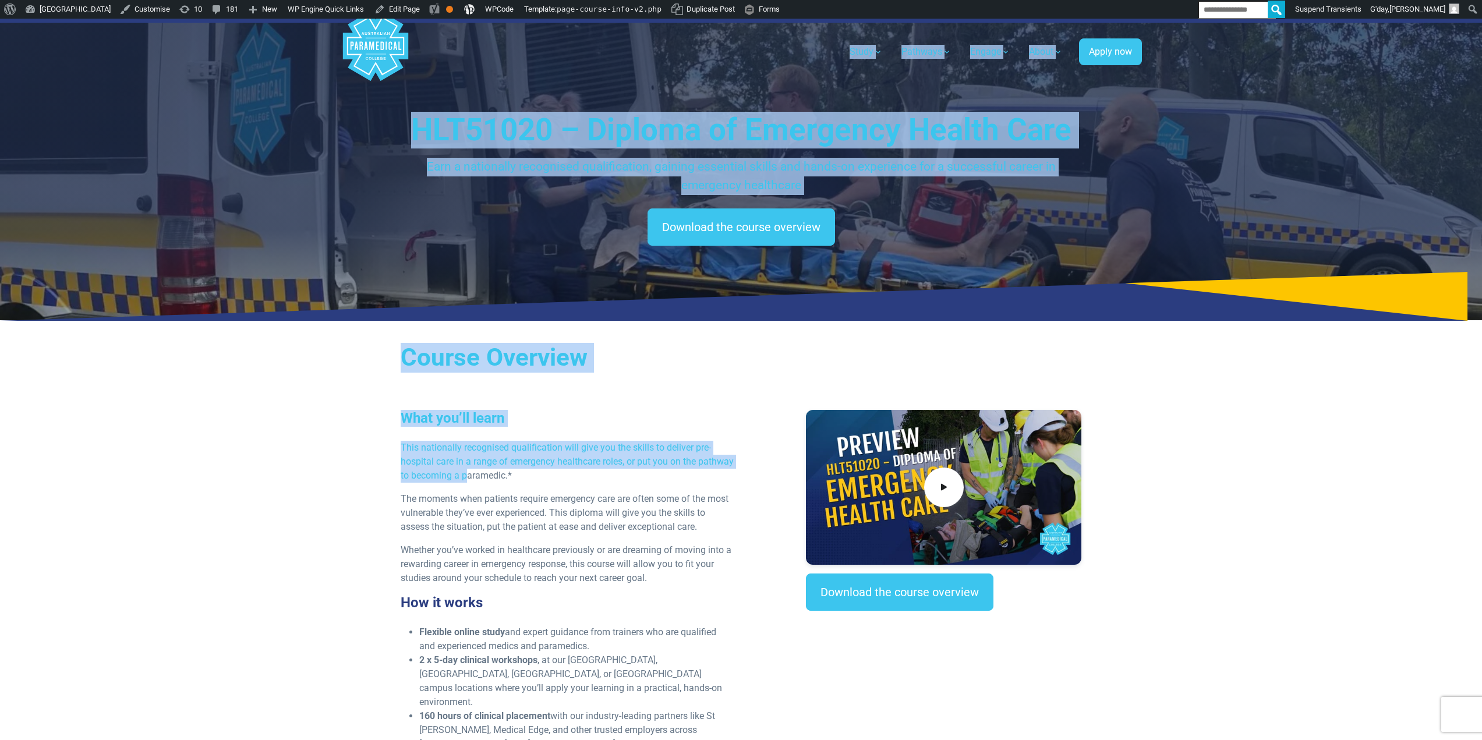
click at [401, 107] on div "HLT51020 – Diploma of Emergency Health Care Earn a nationally recognised qualif…" at bounding box center [741, 170] width 815 height 302
click at [414, 125] on h1 "HLT51020 – Diploma of Emergency Health Care" at bounding box center [741, 130] width 681 height 37
click at [426, 134] on h1 "HLT51020 – Diploma of Emergency Health Care" at bounding box center [741, 130] width 681 height 37
drag, startPoint x: 448, startPoint y: 233, endPoint x: 457, endPoint y: 388, distance: 155.7
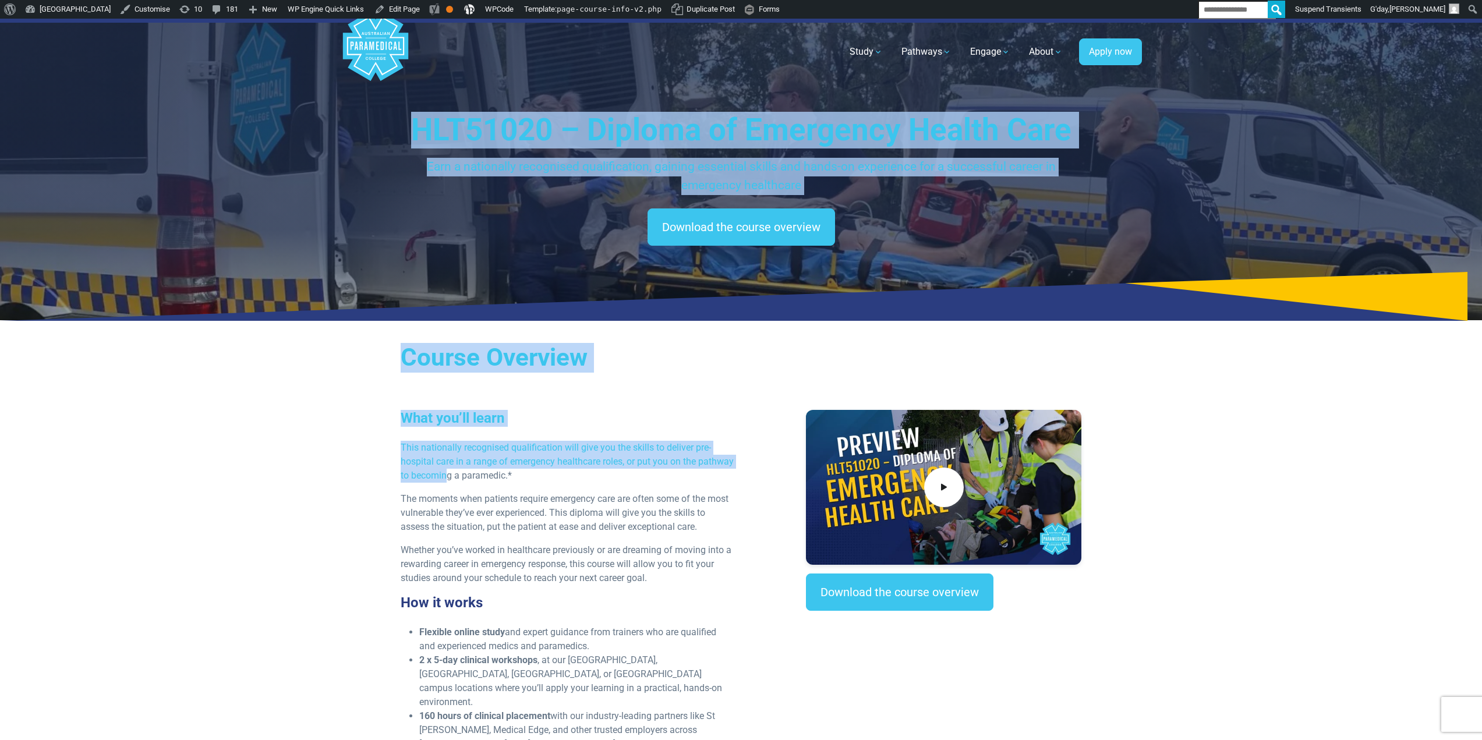
click at [457, 373] on h2 "Course Overview" at bounding box center [741, 358] width 681 height 30
drag, startPoint x: 447, startPoint y: 227, endPoint x: 385, endPoint y: 61, distance: 177.3
click at [416, 137] on h1 "HLT51020 – Diploma of Emergency Health Care" at bounding box center [741, 130] width 681 height 37
drag, startPoint x: 418, startPoint y: 129, endPoint x: 500, endPoint y: 434, distance: 316.0
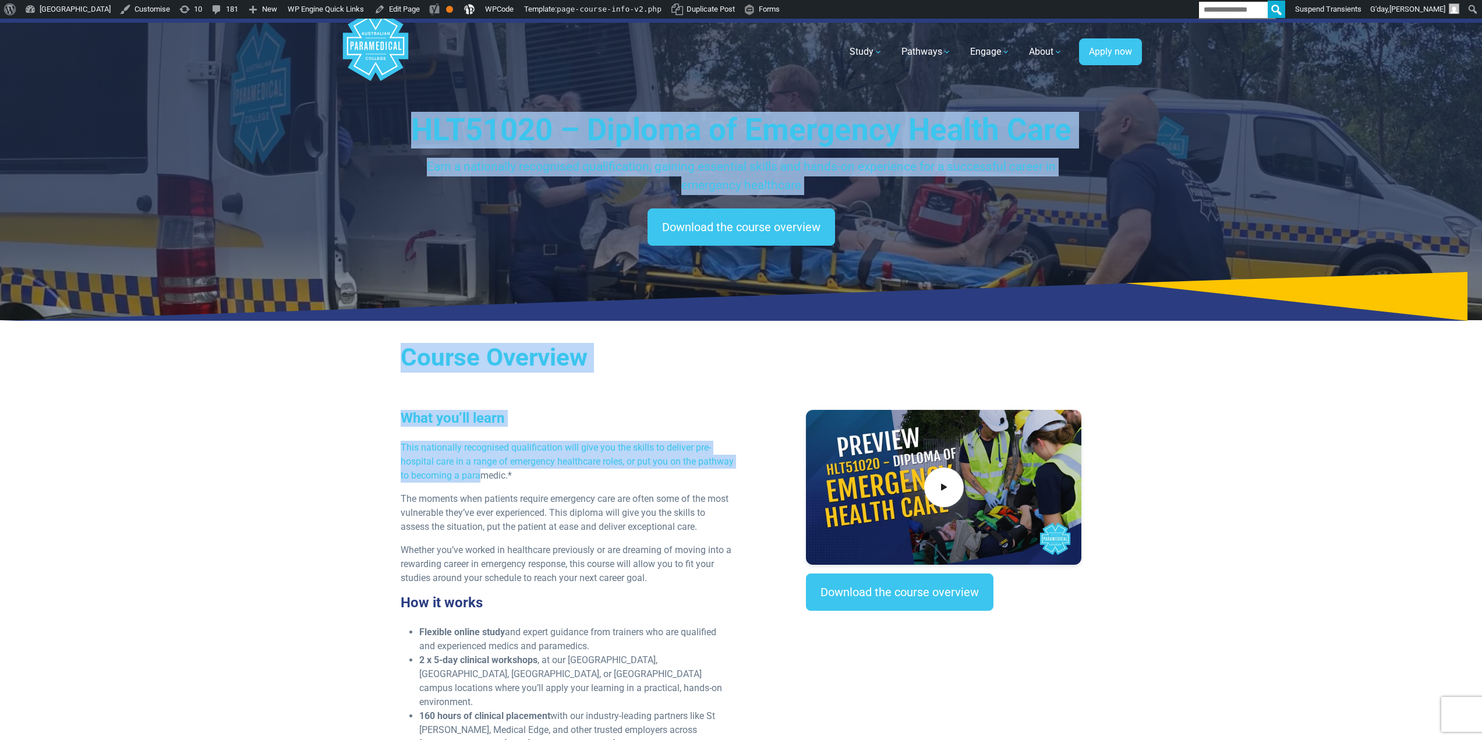
click at [497, 424] on h3 "What you’ll learn" at bounding box center [568, 418] width 334 height 17
click at [425, 15] on link "Edit Page" at bounding box center [397, 9] width 55 height 19
